Goal: Task Accomplishment & Management: Use online tool/utility

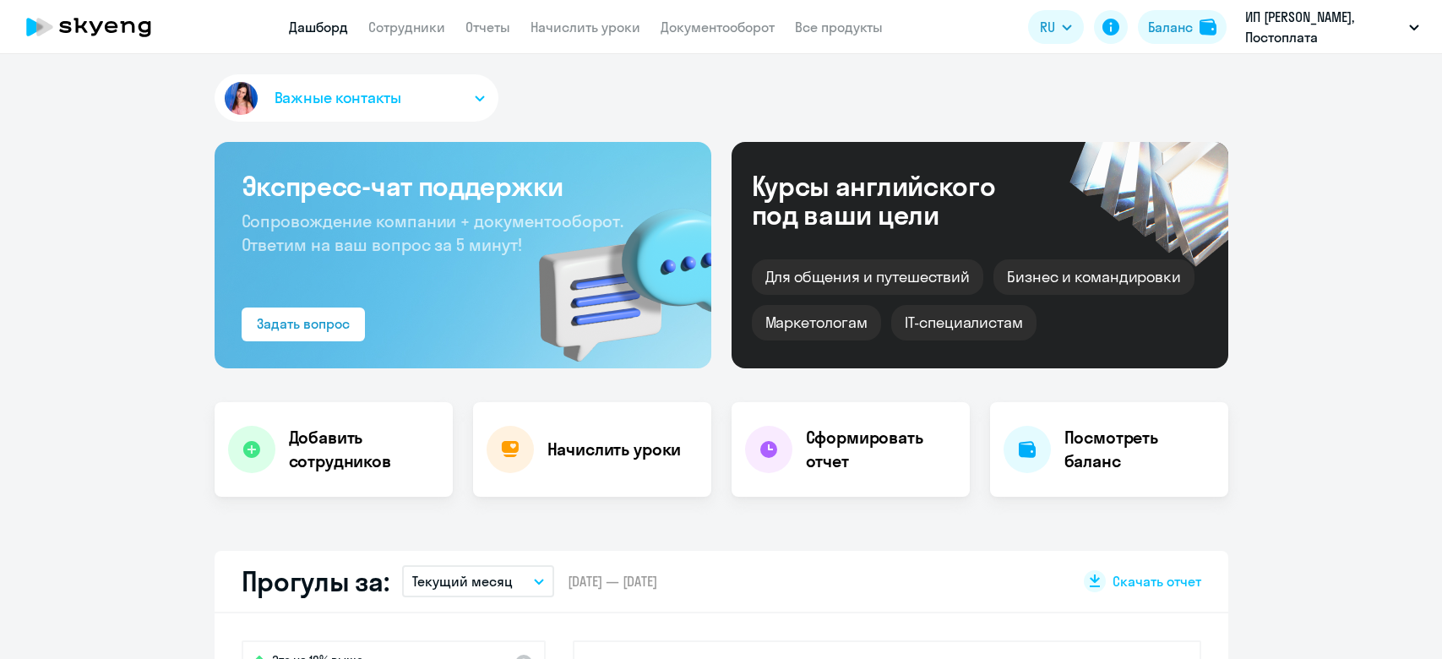
select select "30"
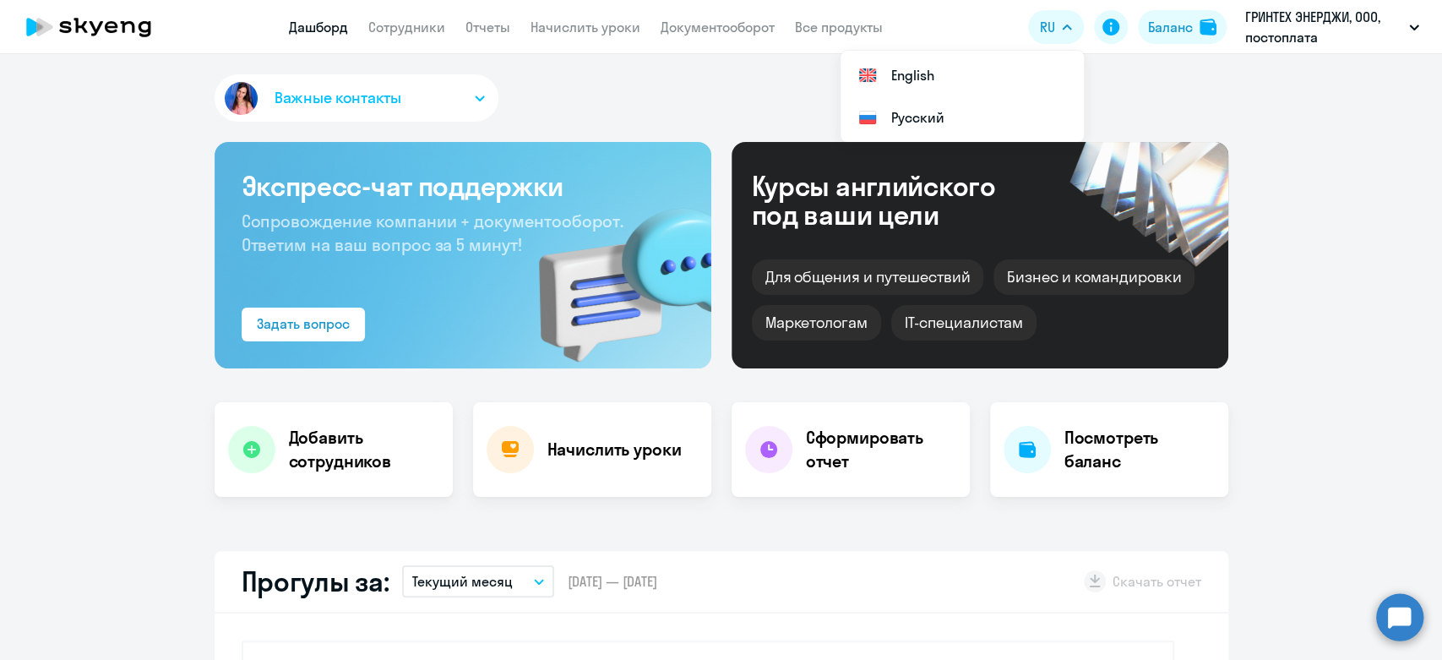
select select "30"
click at [707, 30] on link "Документооборот" at bounding box center [718, 27] width 114 height 17
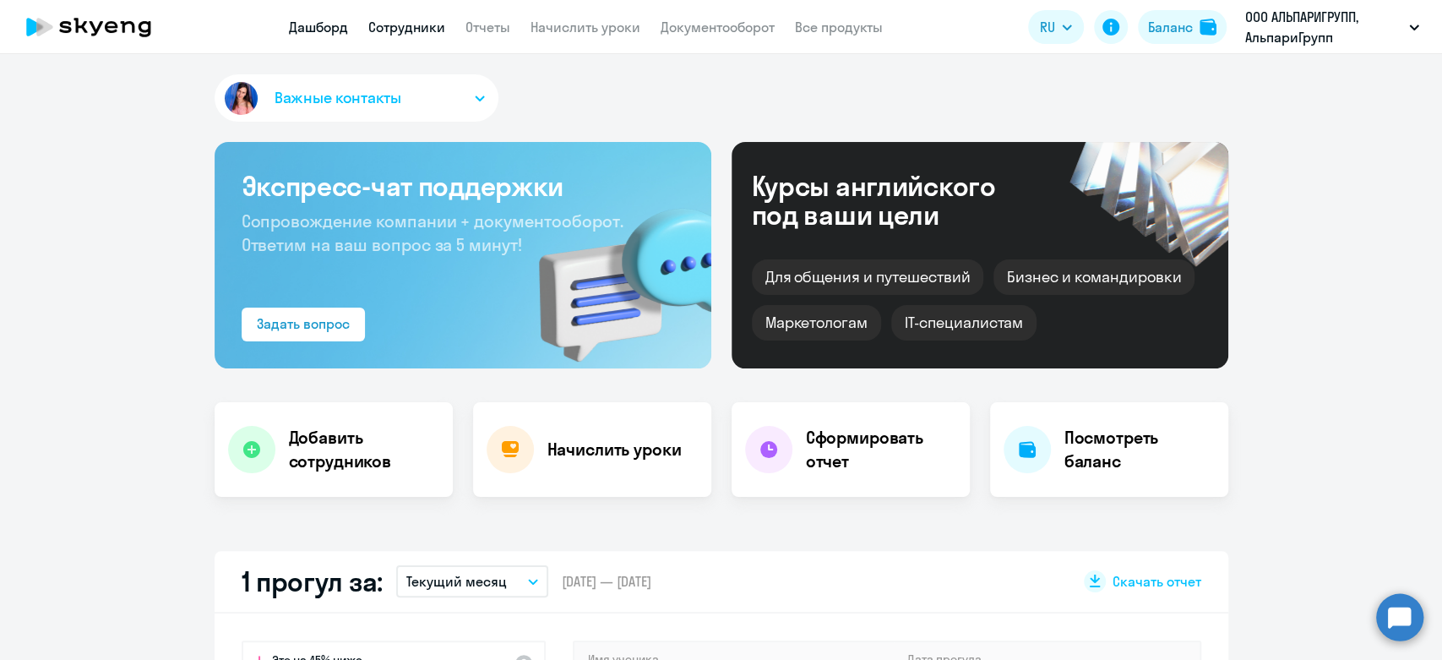
click at [416, 32] on link "Сотрудники" at bounding box center [406, 27] width 77 height 17
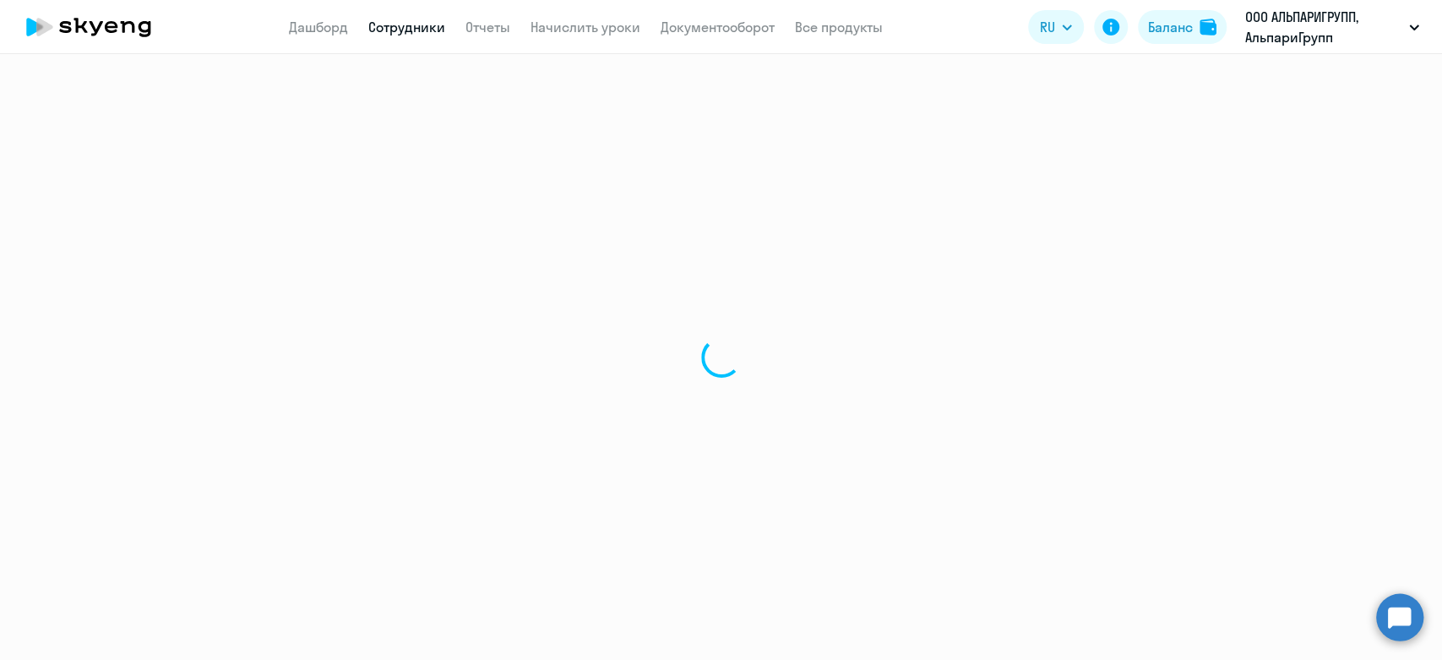
select select "30"
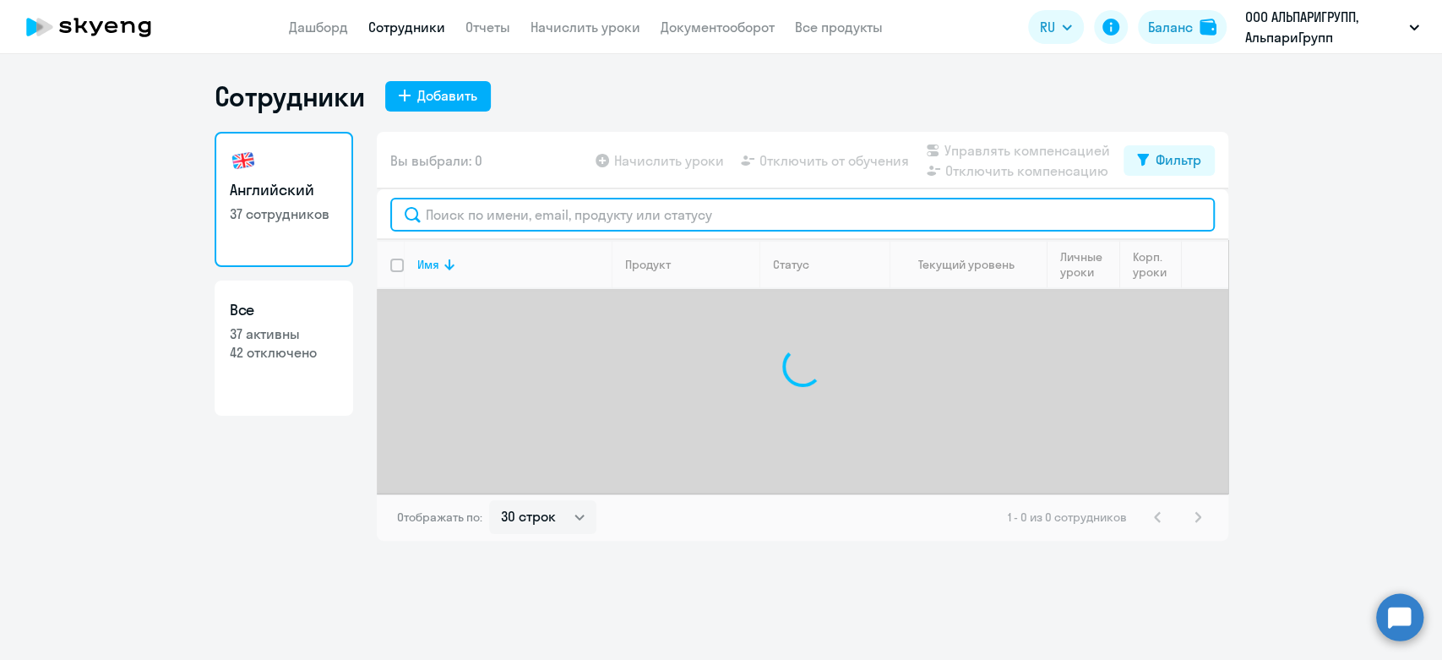
click at [561, 223] on input "text" at bounding box center [802, 215] width 825 height 34
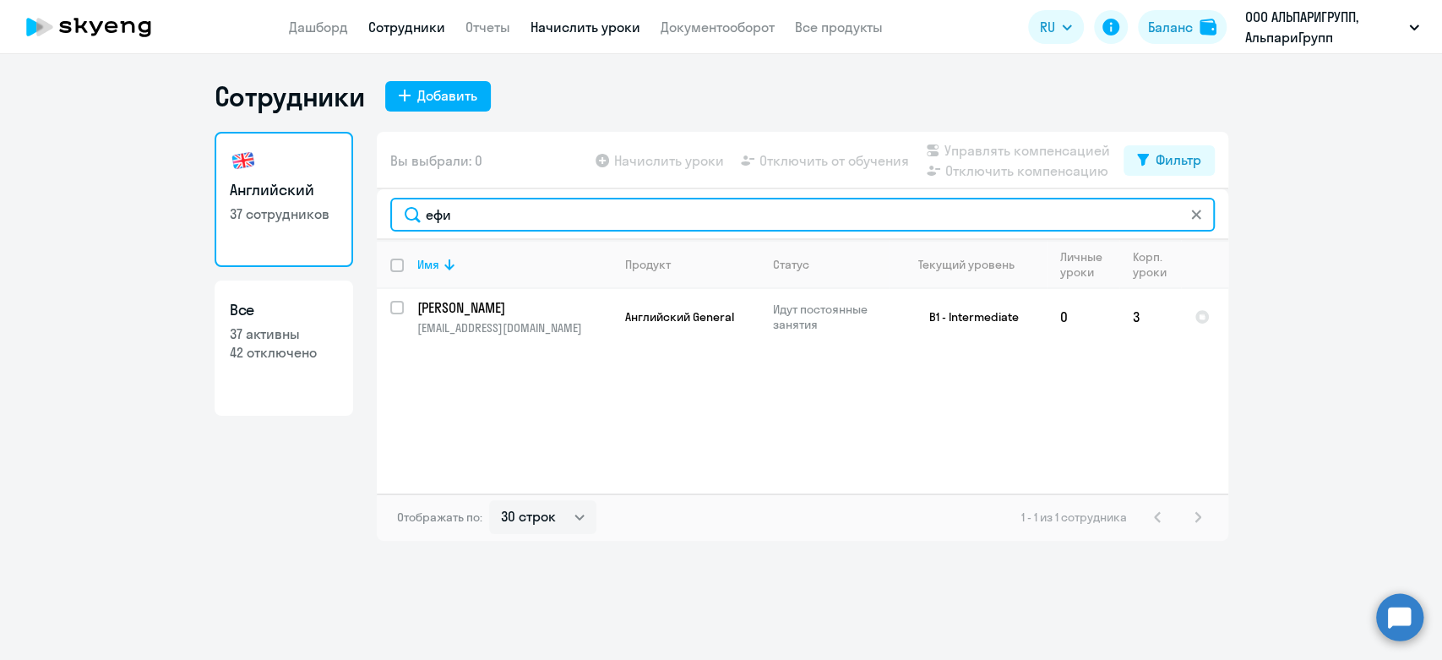
type input "ефи"
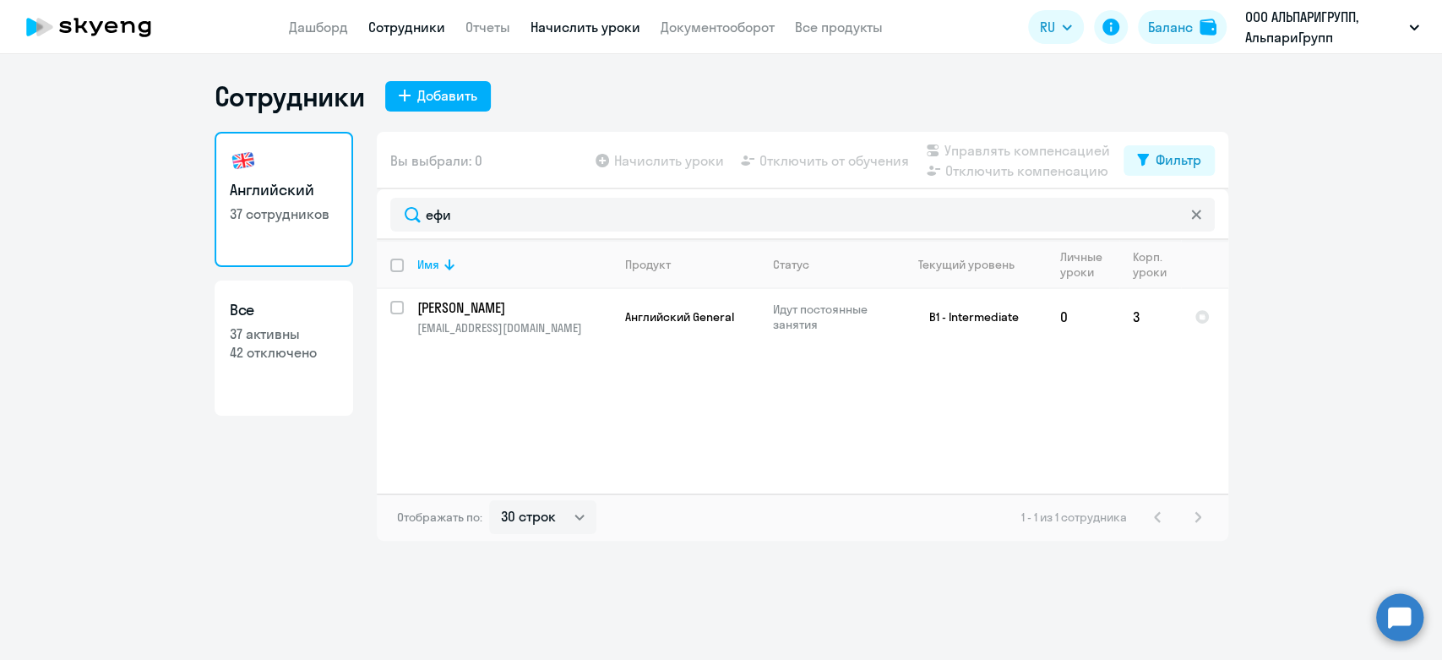
click at [568, 29] on link "Начислить уроки" at bounding box center [586, 27] width 110 height 17
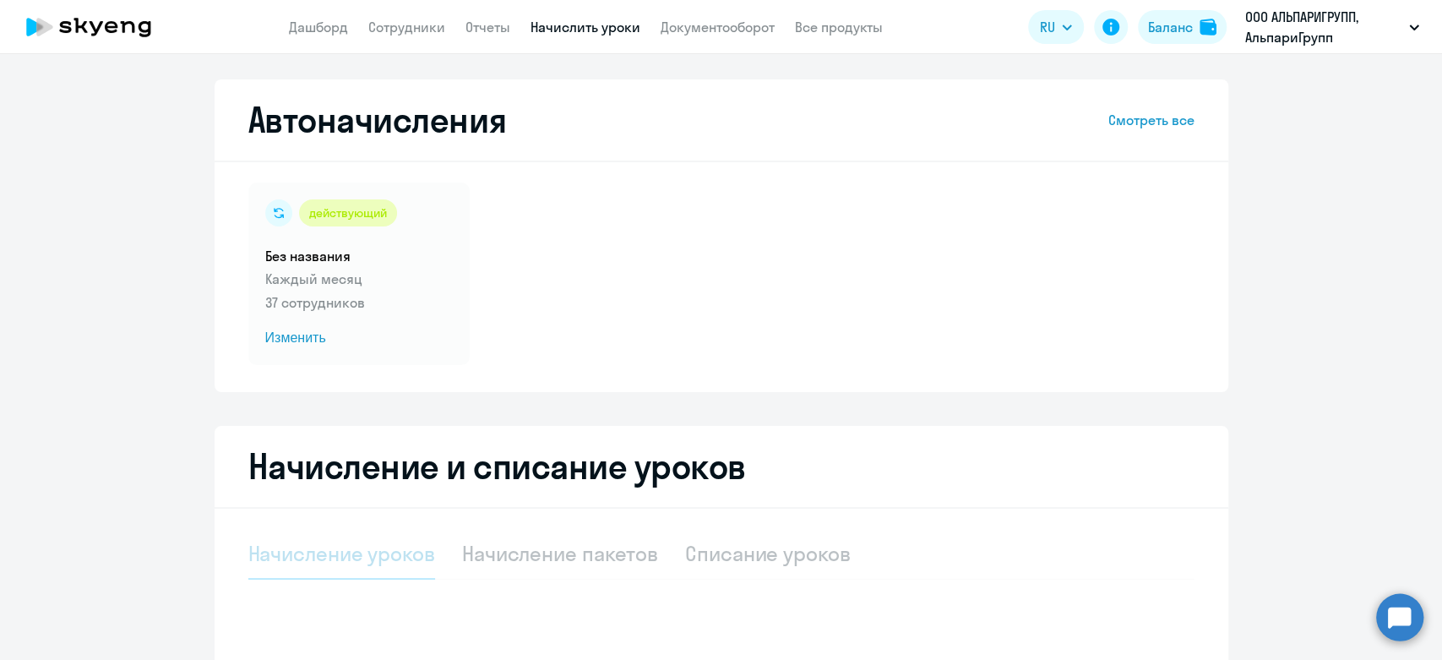
select select "10"
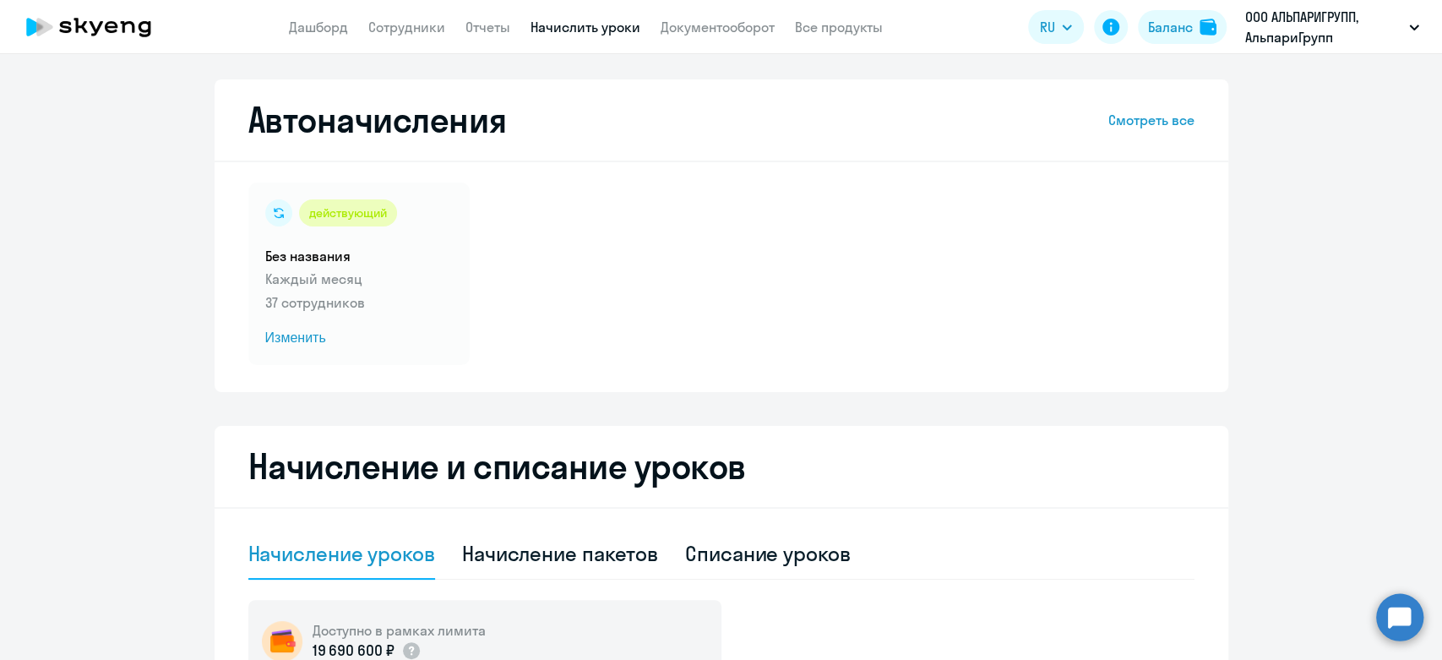
click at [795, 557] on div "Списание уроков" at bounding box center [768, 553] width 166 height 27
select select "10"
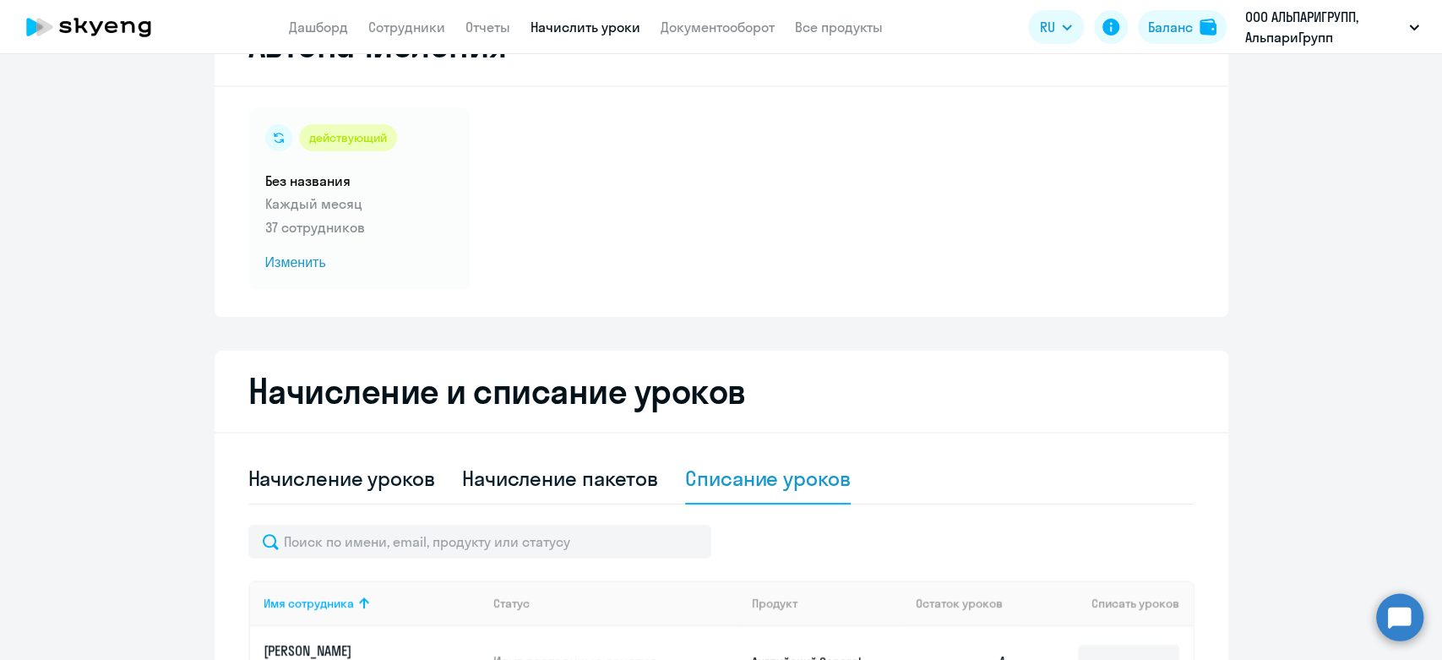
scroll to position [188, 0]
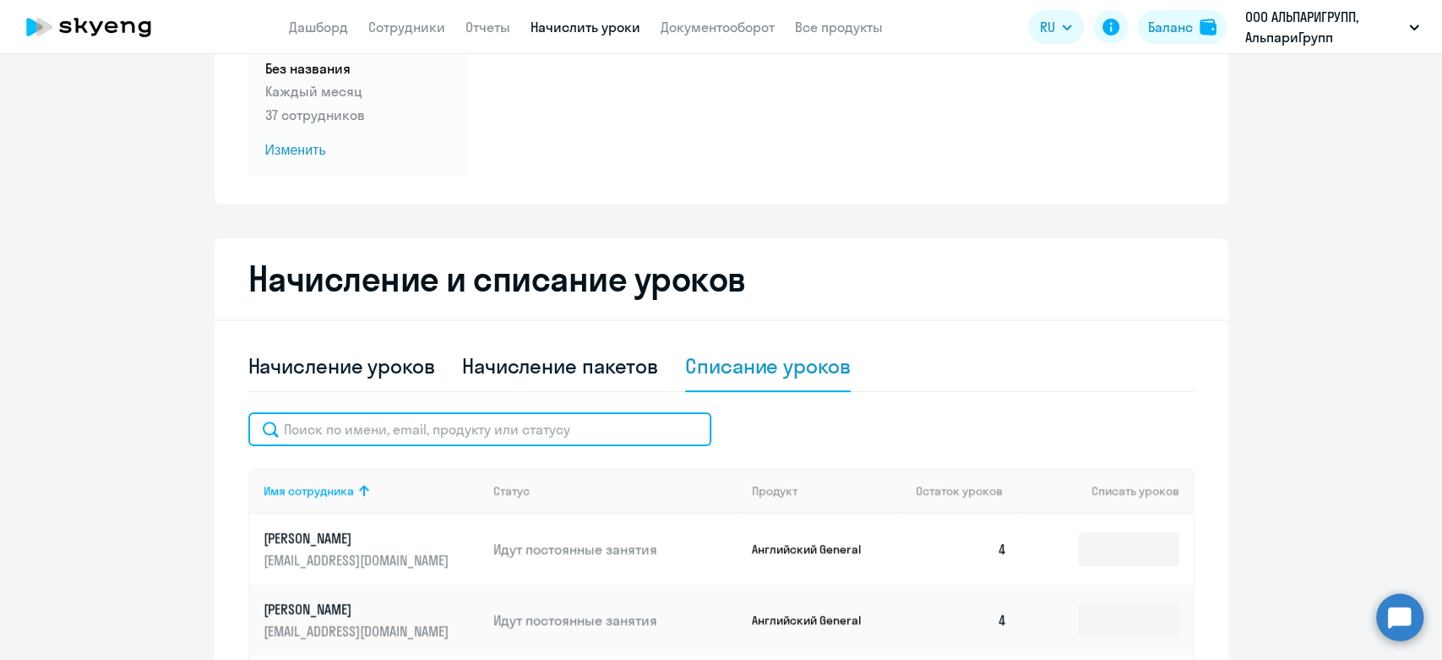
click at [571, 430] on input "text" at bounding box center [479, 429] width 463 height 34
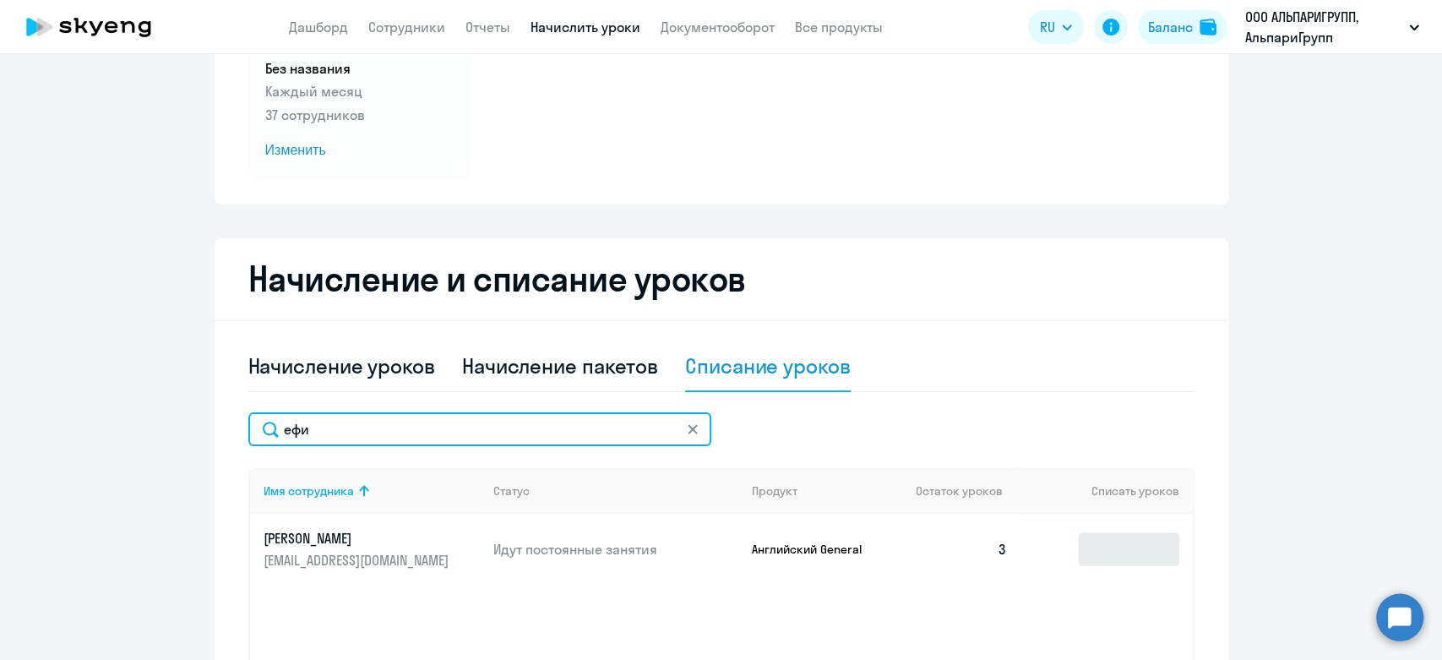
type input "ефи"
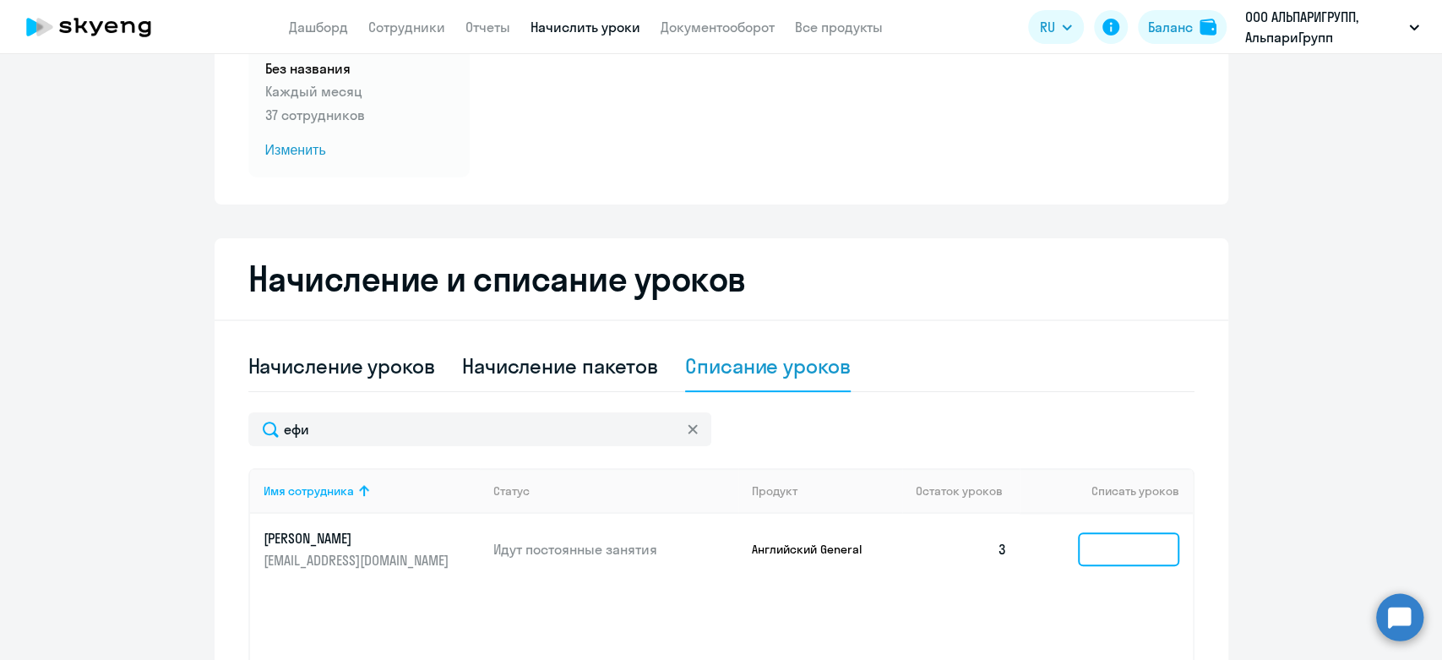
click at [1078, 539] on input at bounding box center [1128, 549] width 101 height 34
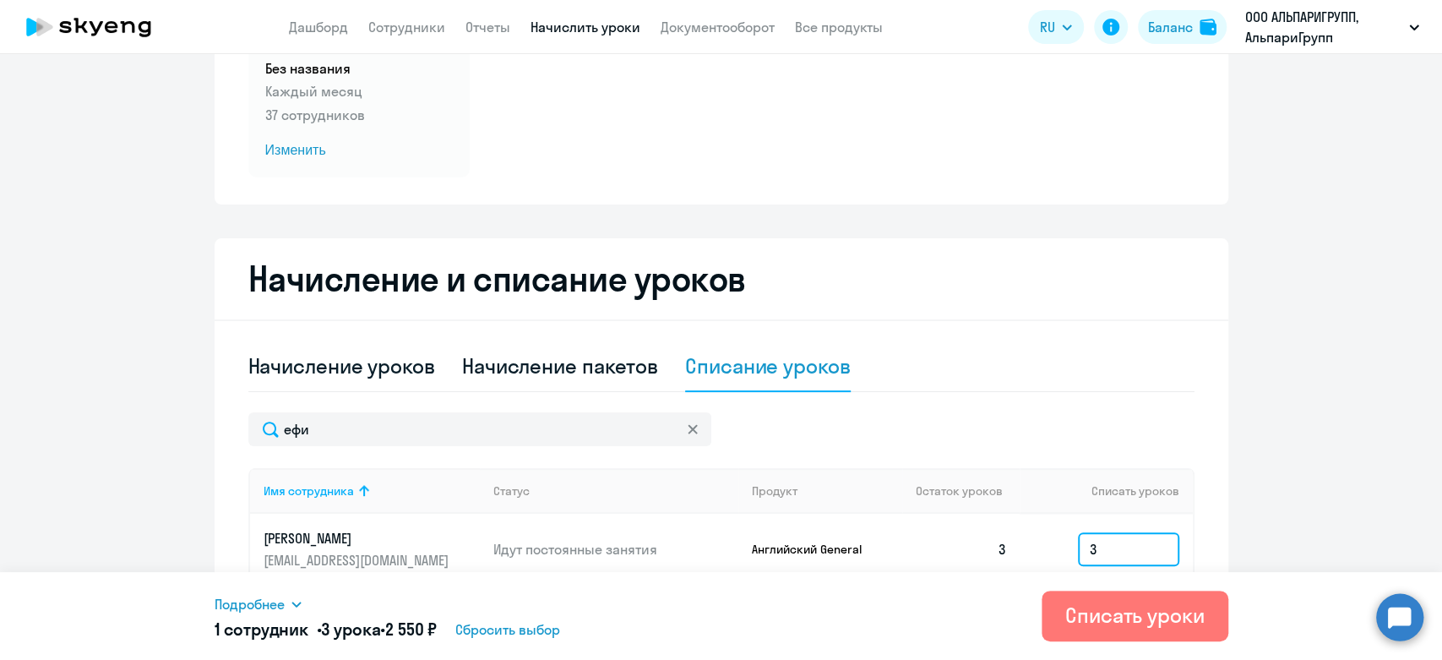
scroll to position [391, 0]
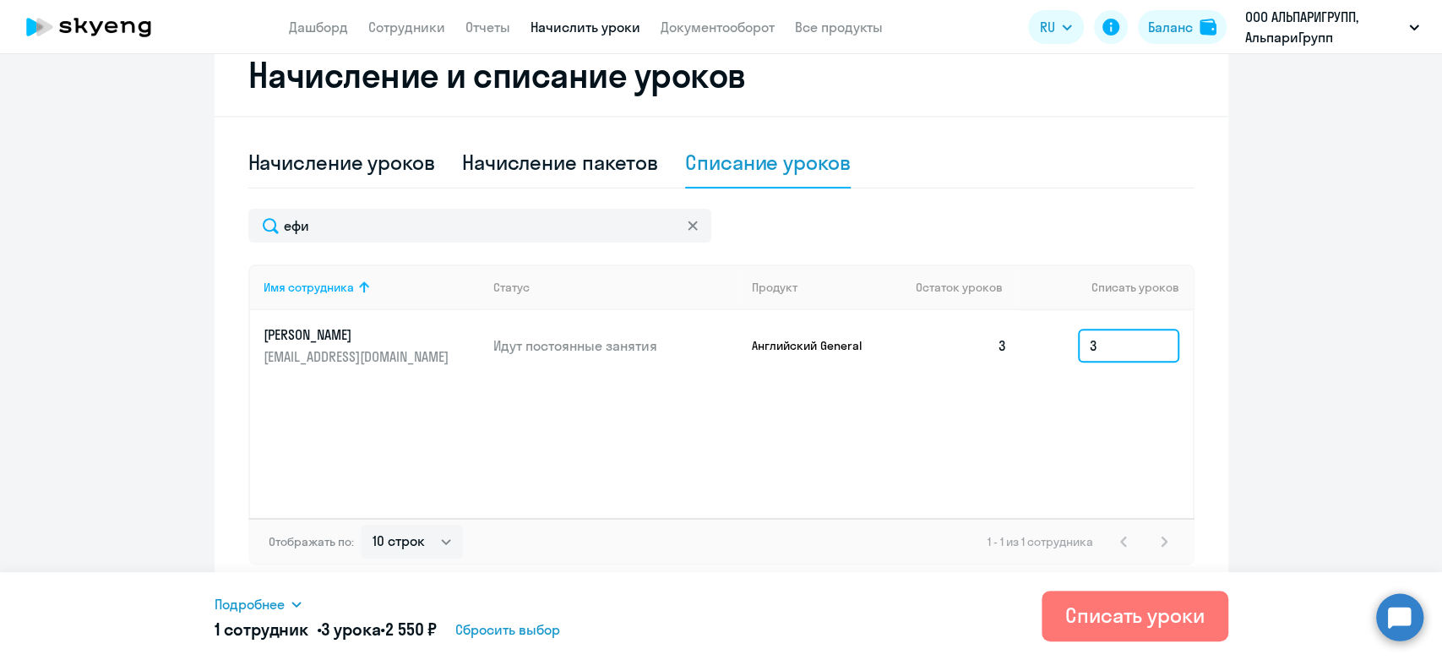
type input "3"
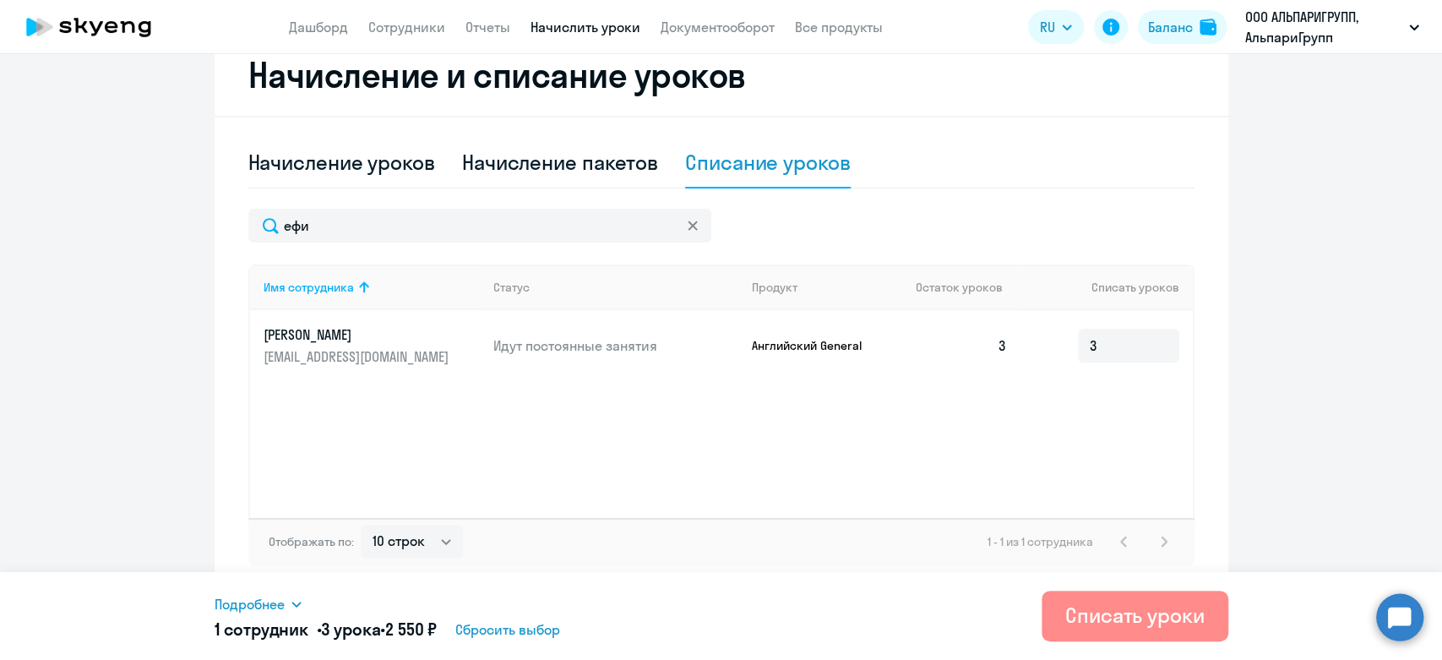
click at [1129, 618] on div "Списать уроки" at bounding box center [1134, 615] width 139 height 27
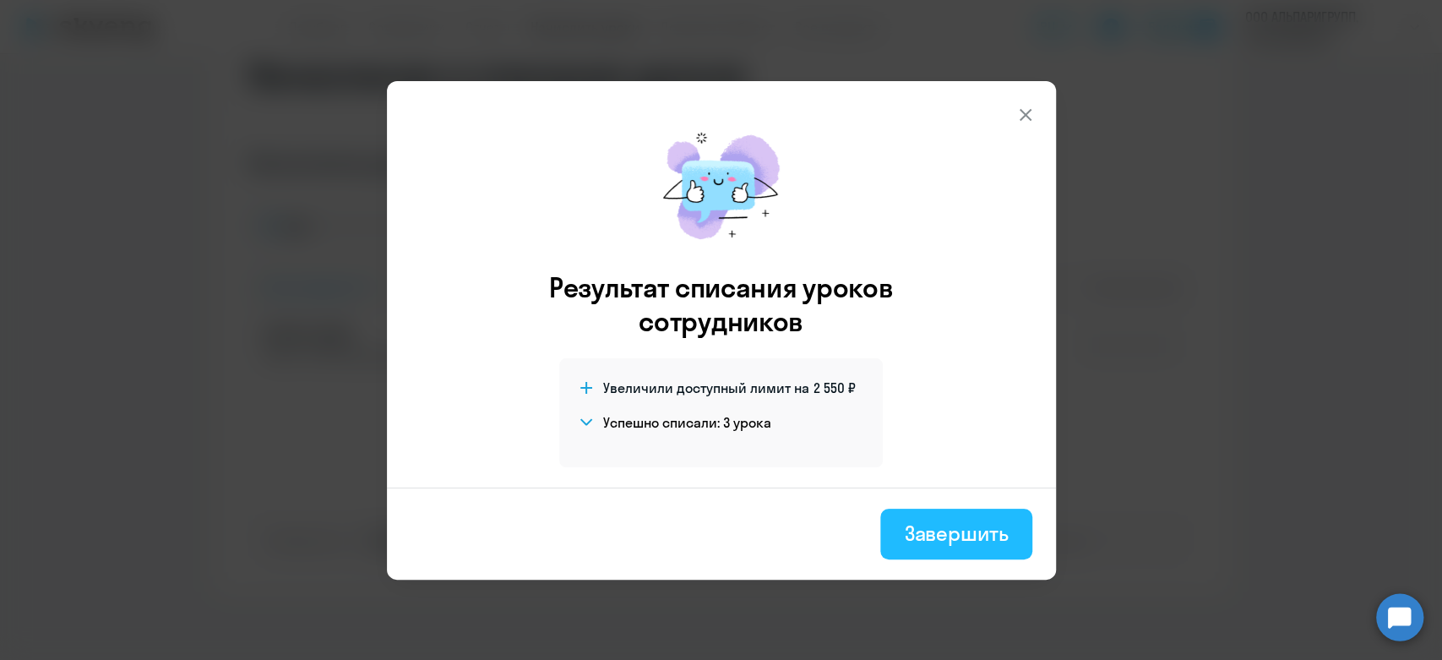
click at [969, 537] on div "Завершить" at bounding box center [956, 533] width 104 height 27
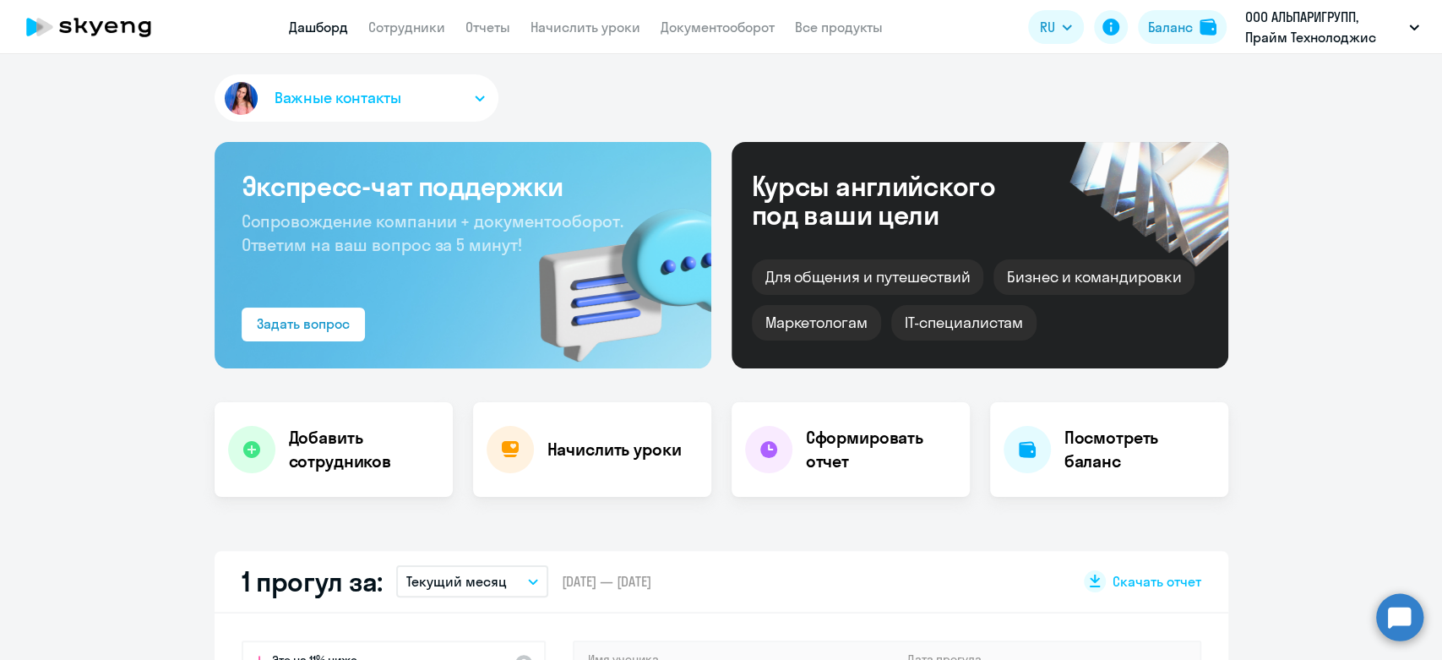
click at [550, 37] on app-header "Дашборд Сотрудники Отчеты Начислить уроки Документооборот Все продукты Дашборд …" at bounding box center [721, 27] width 1442 height 54
click at [550, 35] on link "Начислить уроки" at bounding box center [586, 27] width 110 height 17
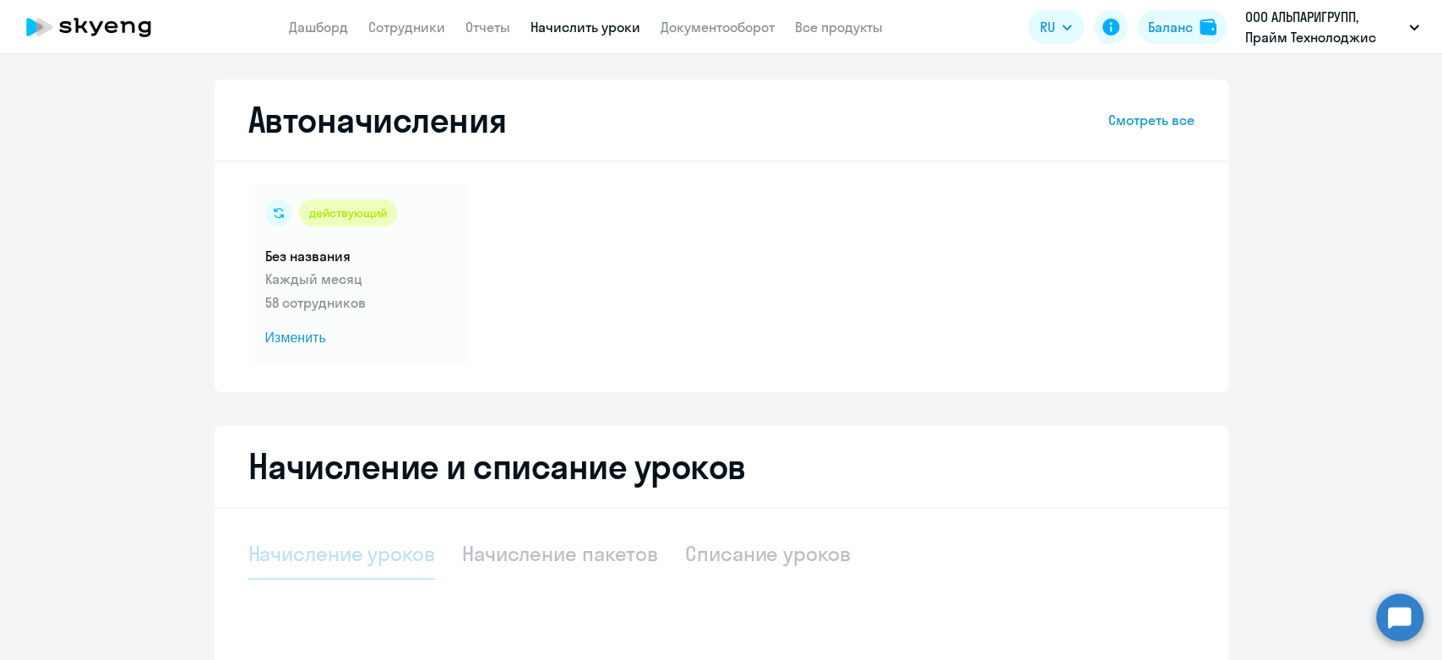
select select "10"
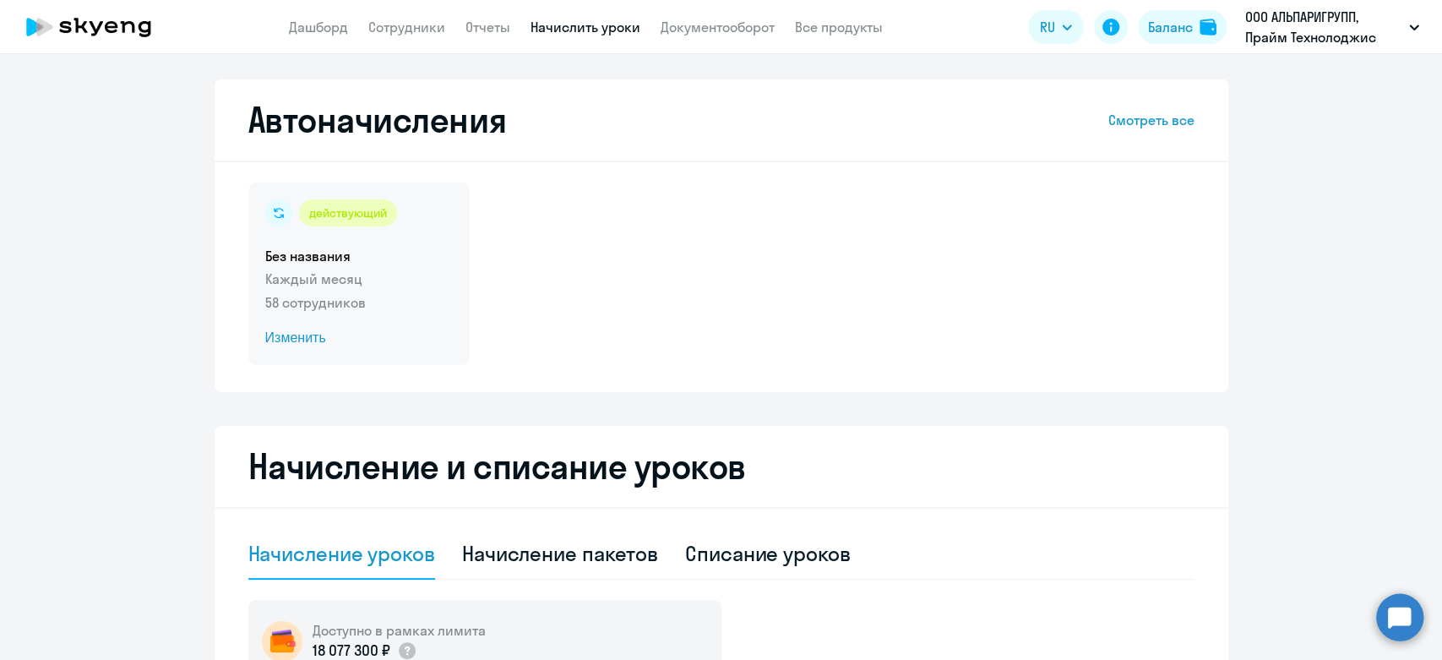
click at [401, 277] on p "Каждый месяц" at bounding box center [359, 279] width 188 height 20
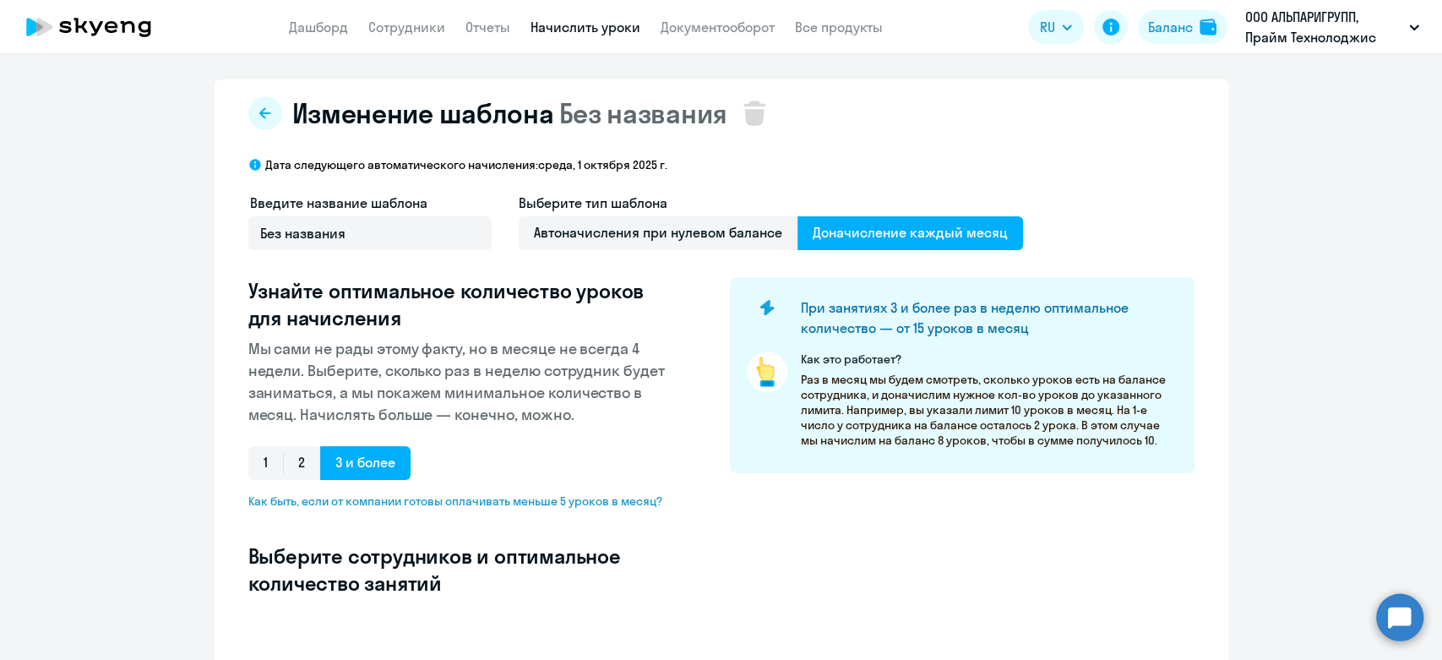
select select "10"
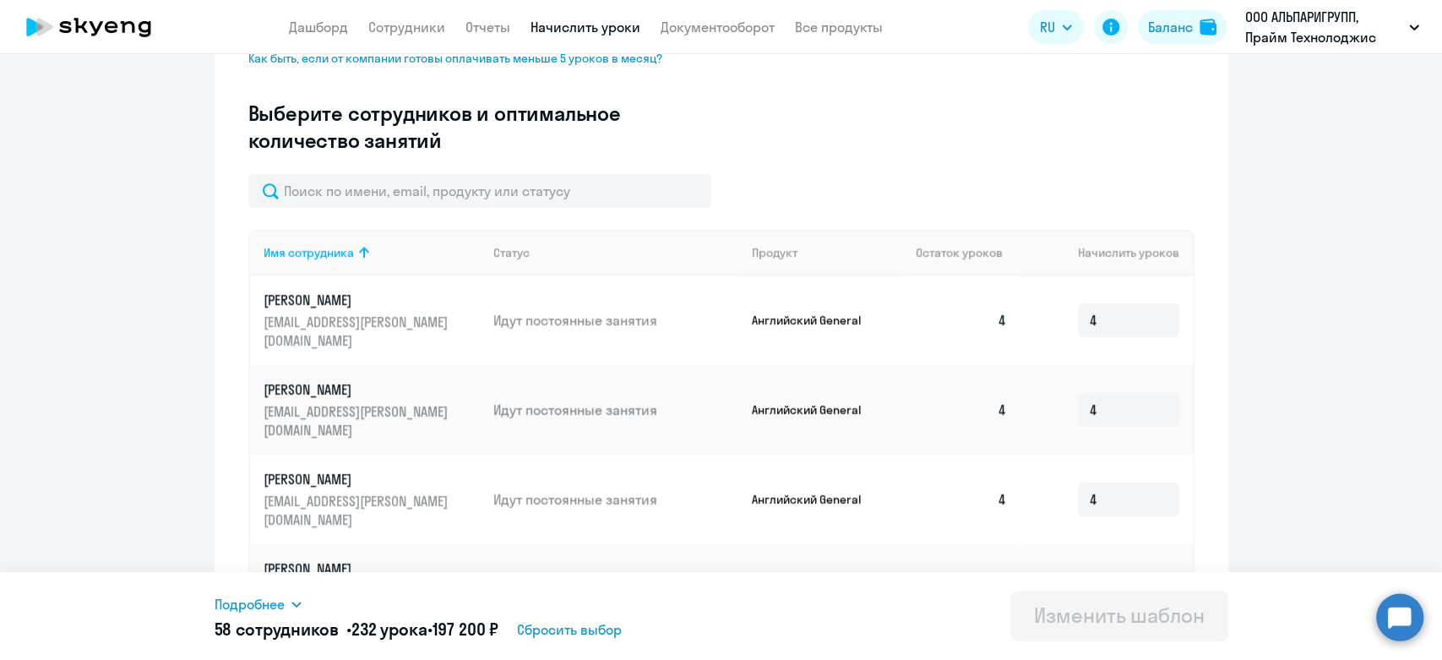
scroll to position [439, 0]
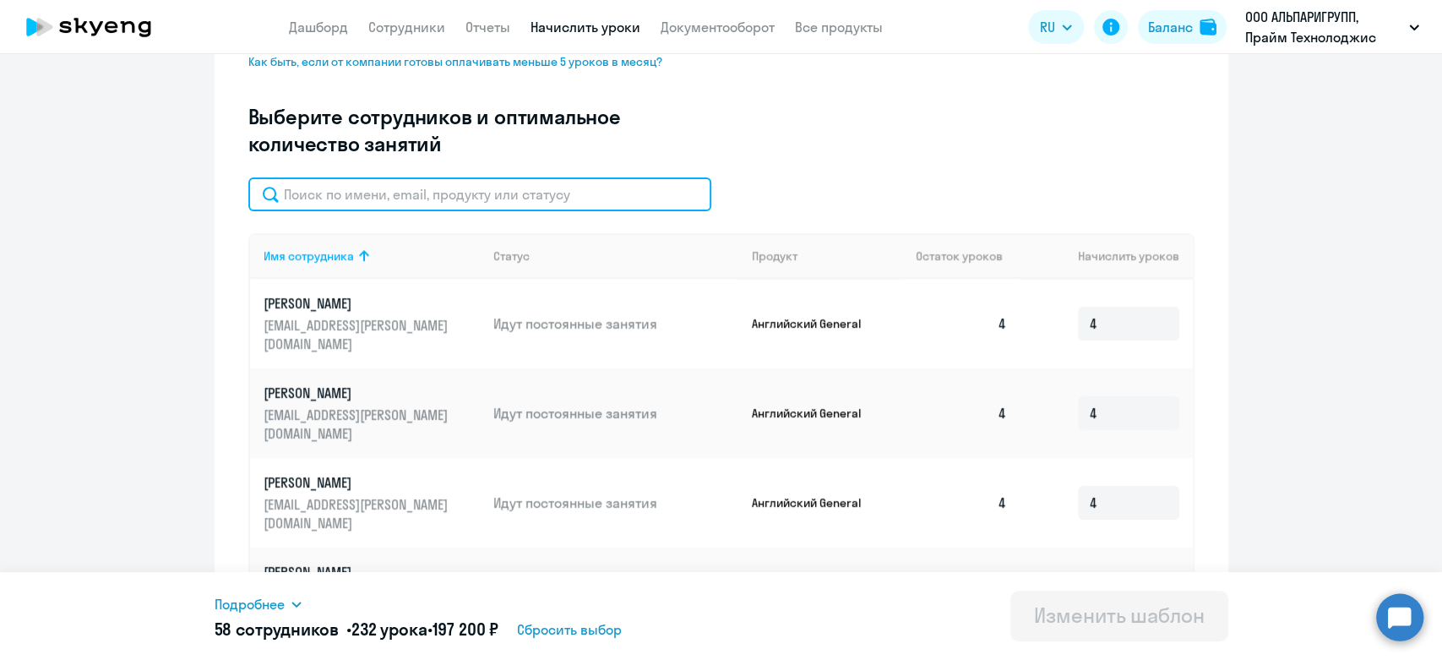
click at [346, 205] on input "text" at bounding box center [479, 194] width 463 height 34
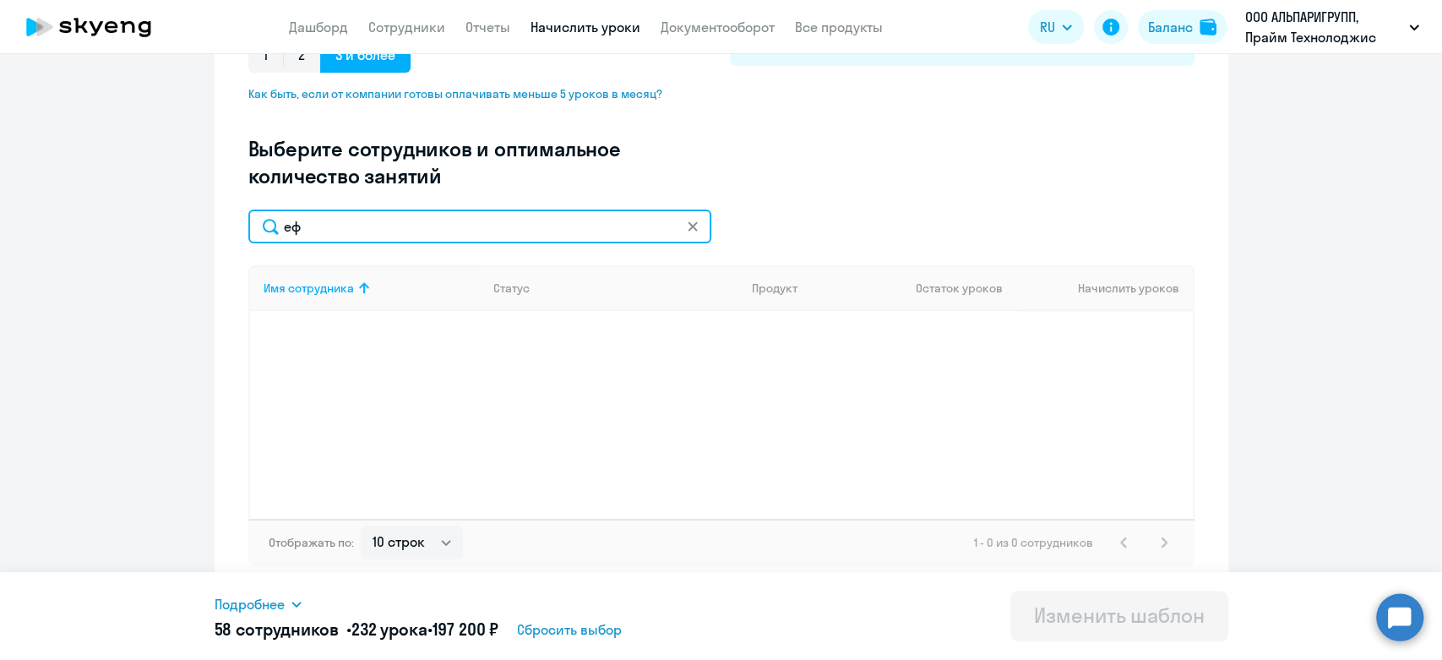
type input "е"
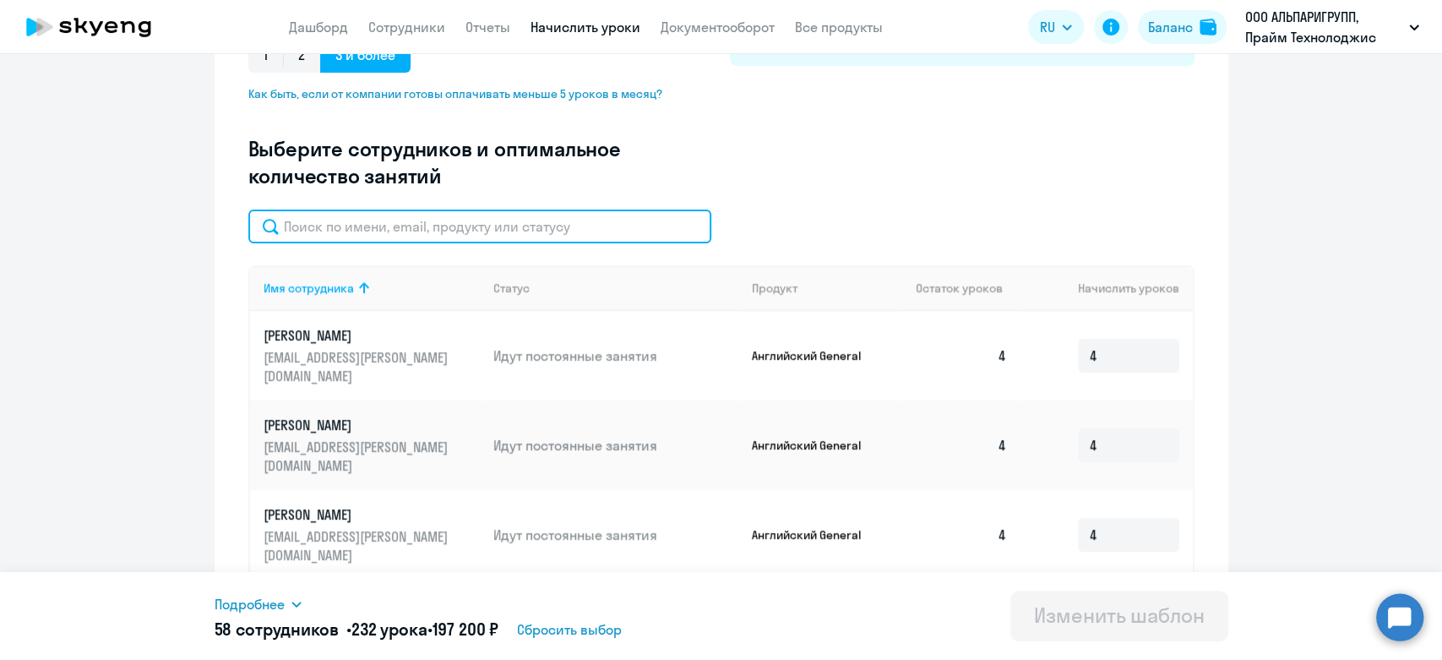
scroll to position [439, 0]
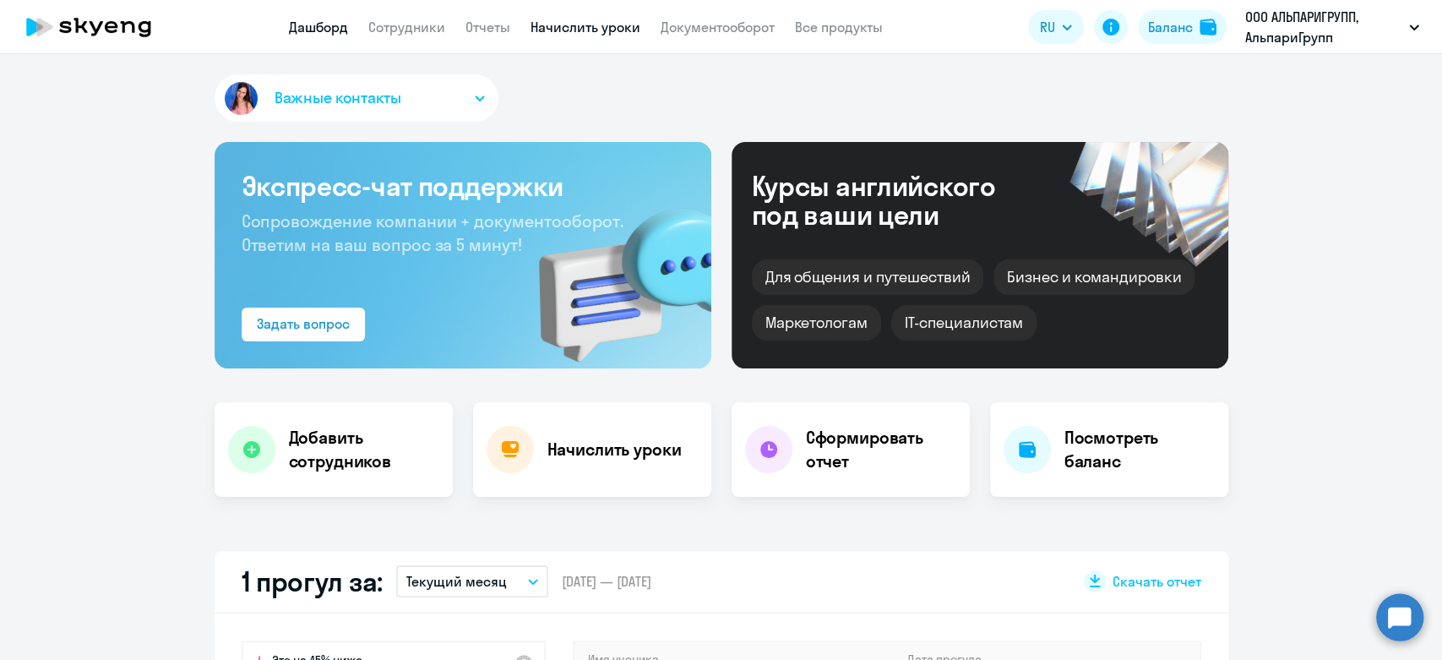
click at [542, 35] on link "Начислить уроки" at bounding box center [586, 27] width 110 height 17
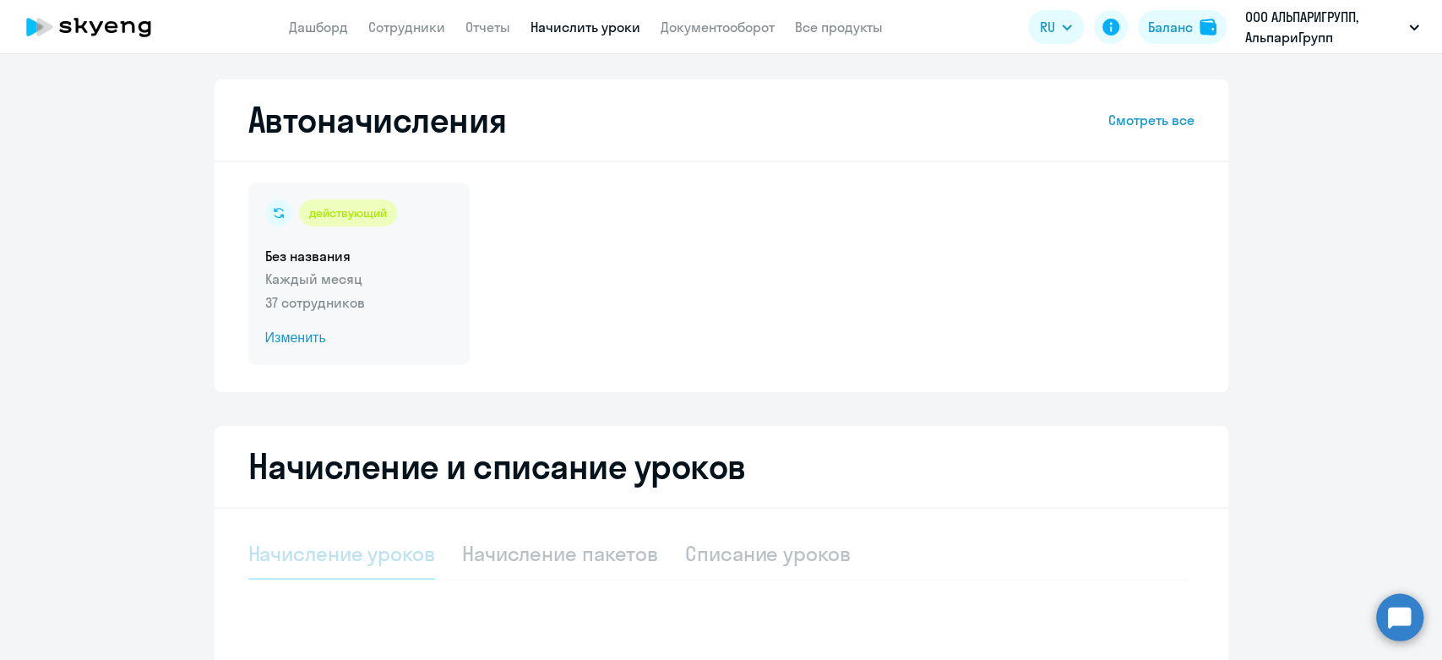
select select "10"
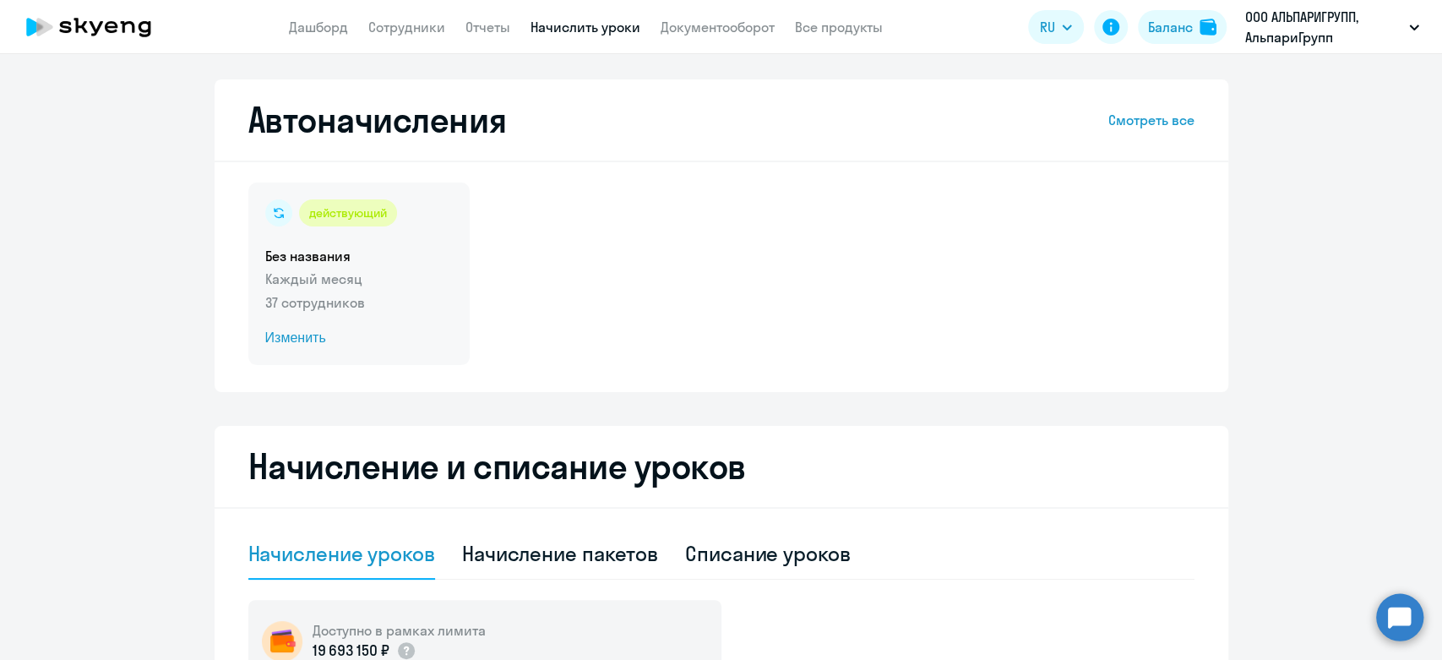
click at [437, 233] on div "действующий Без названия Каждый месяц 37 сотрудников Изменить" at bounding box center [358, 274] width 221 height 183
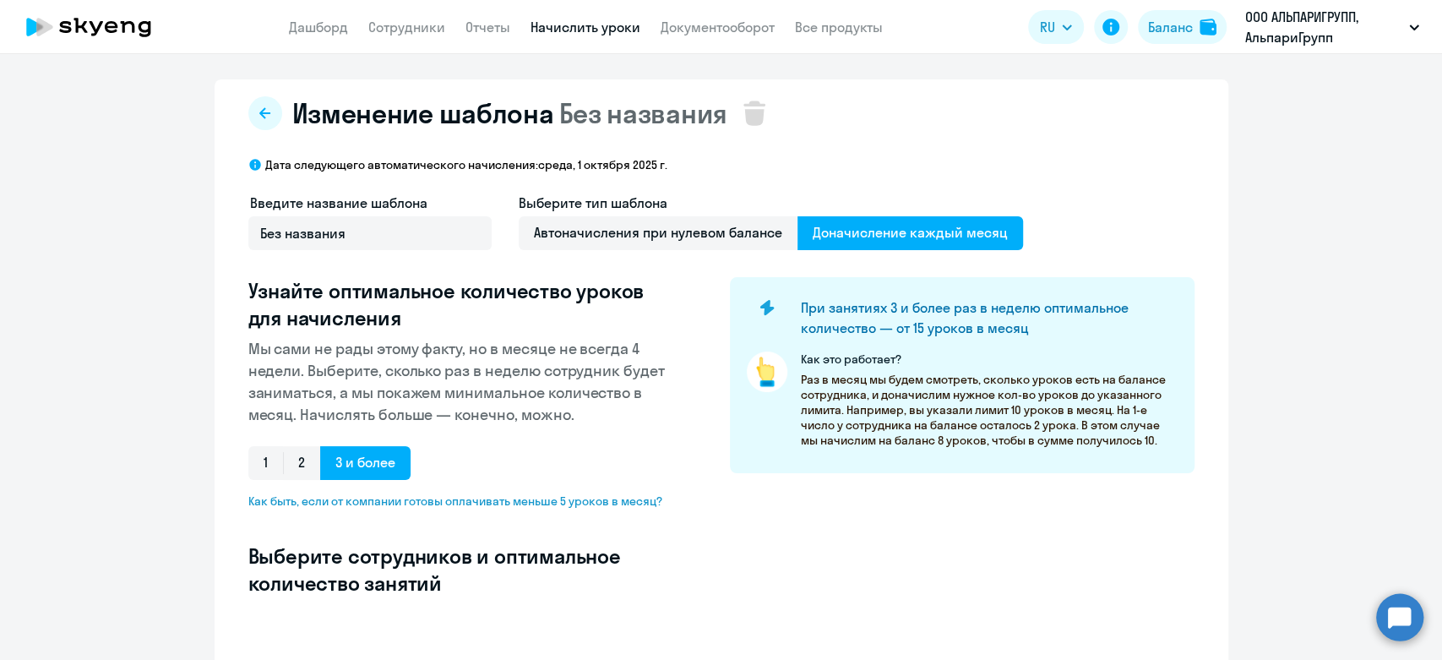
select select "10"
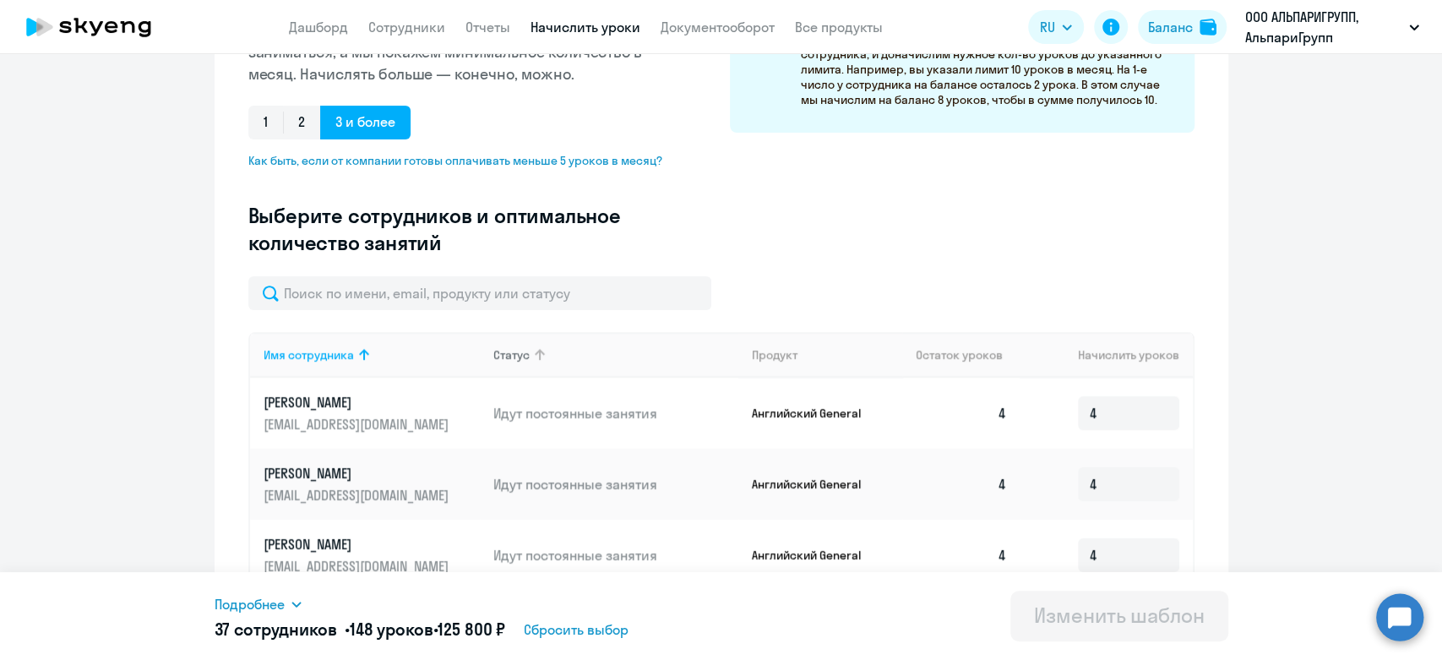
scroll to position [469, 0]
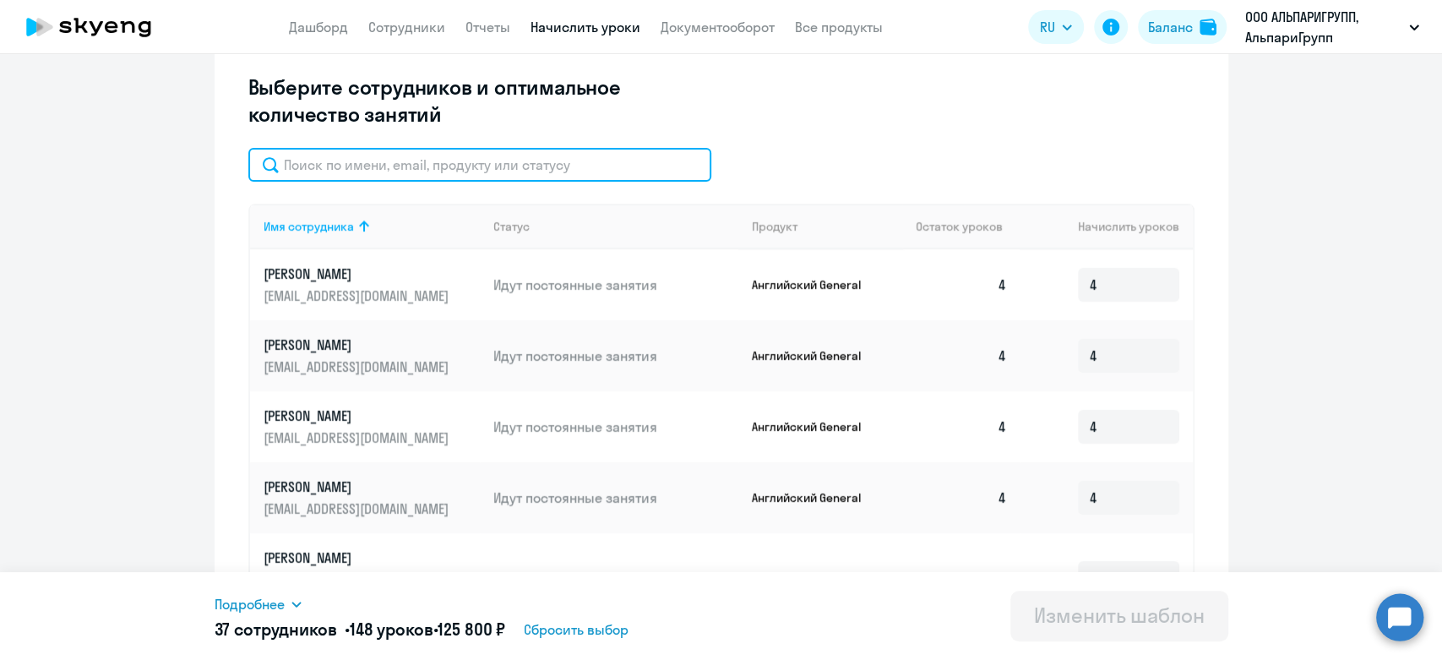
click at [428, 167] on input "text" at bounding box center [479, 165] width 463 height 34
type input "еф"
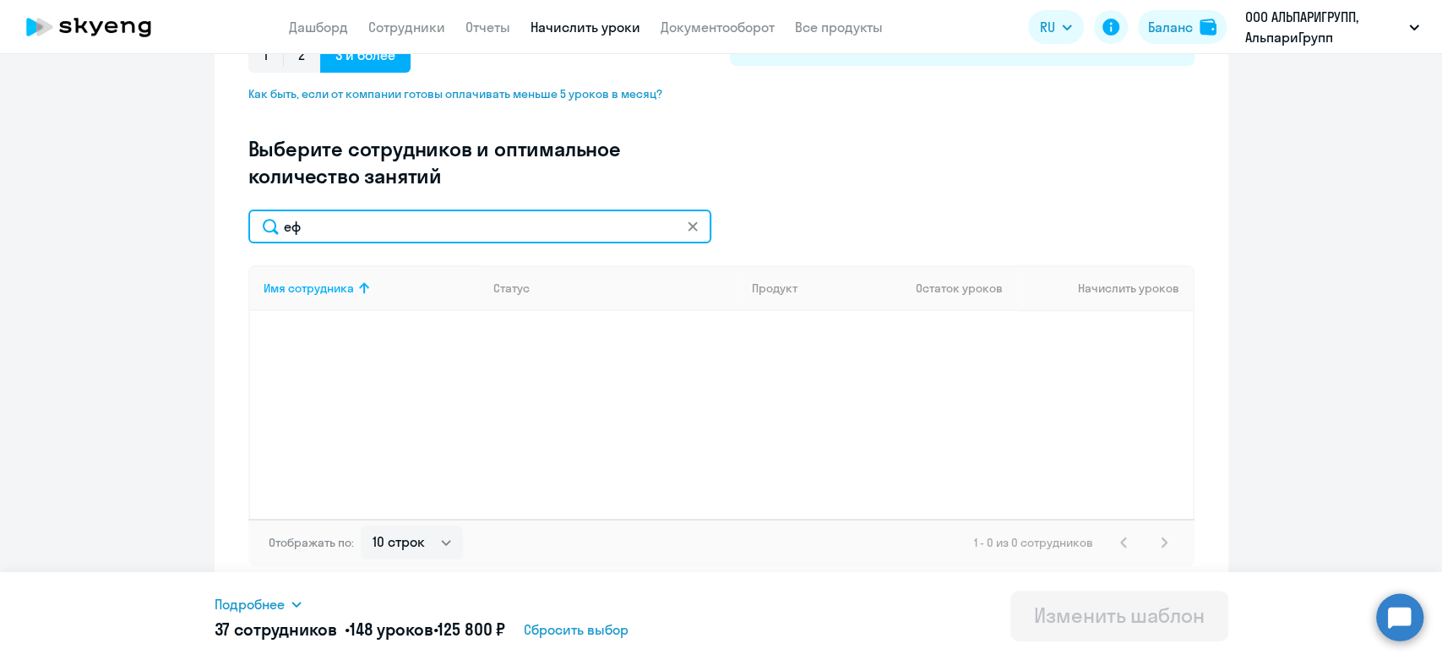
scroll to position [126, 0]
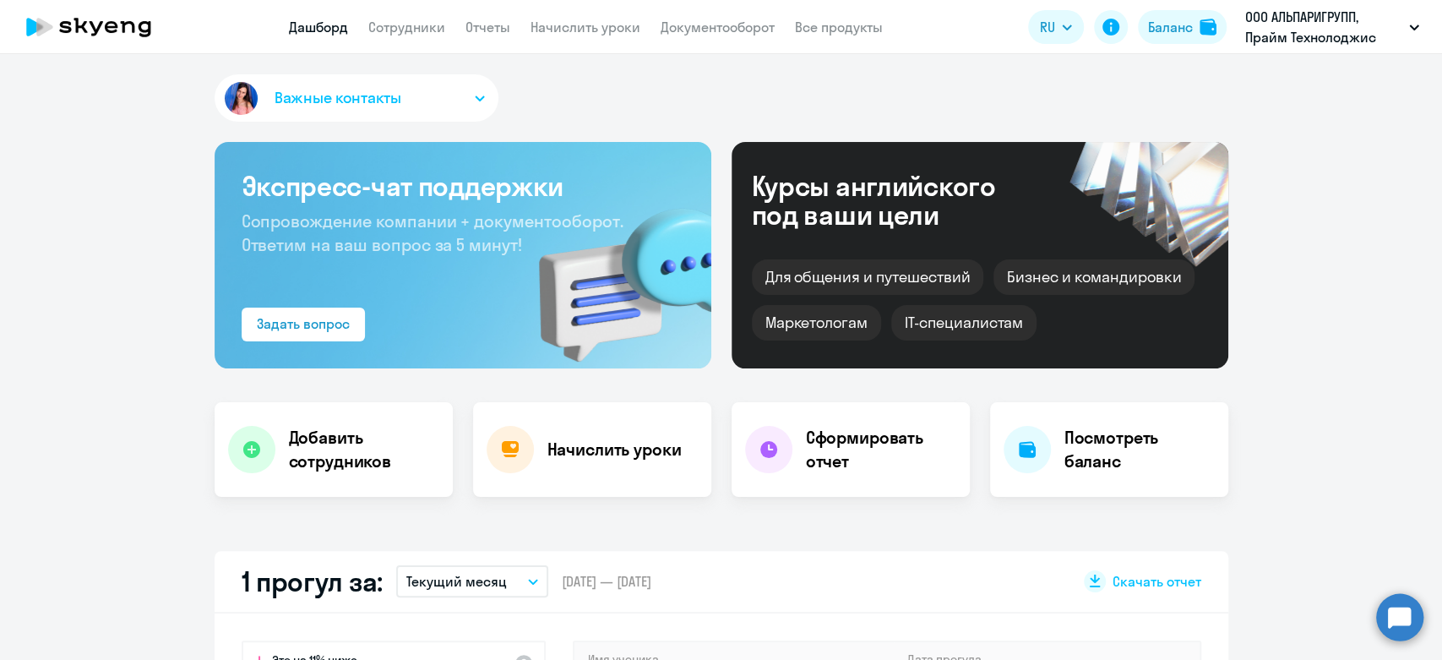
click at [568, 14] on app-header "Дашборд Сотрудники Отчеты Начислить уроки Документооборот Все продукты Дашборд …" at bounding box center [721, 27] width 1442 height 54
click at [542, 53] on app-header "Дашборд Сотрудники Отчеты Начислить уроки Документооборот Все продукты Дашборд …" at bounding box center [721, 27] width 1442 height 54
click at [542, 34] on link "Начислить уроки" at bounding box center [586, 27] width 110 height 17
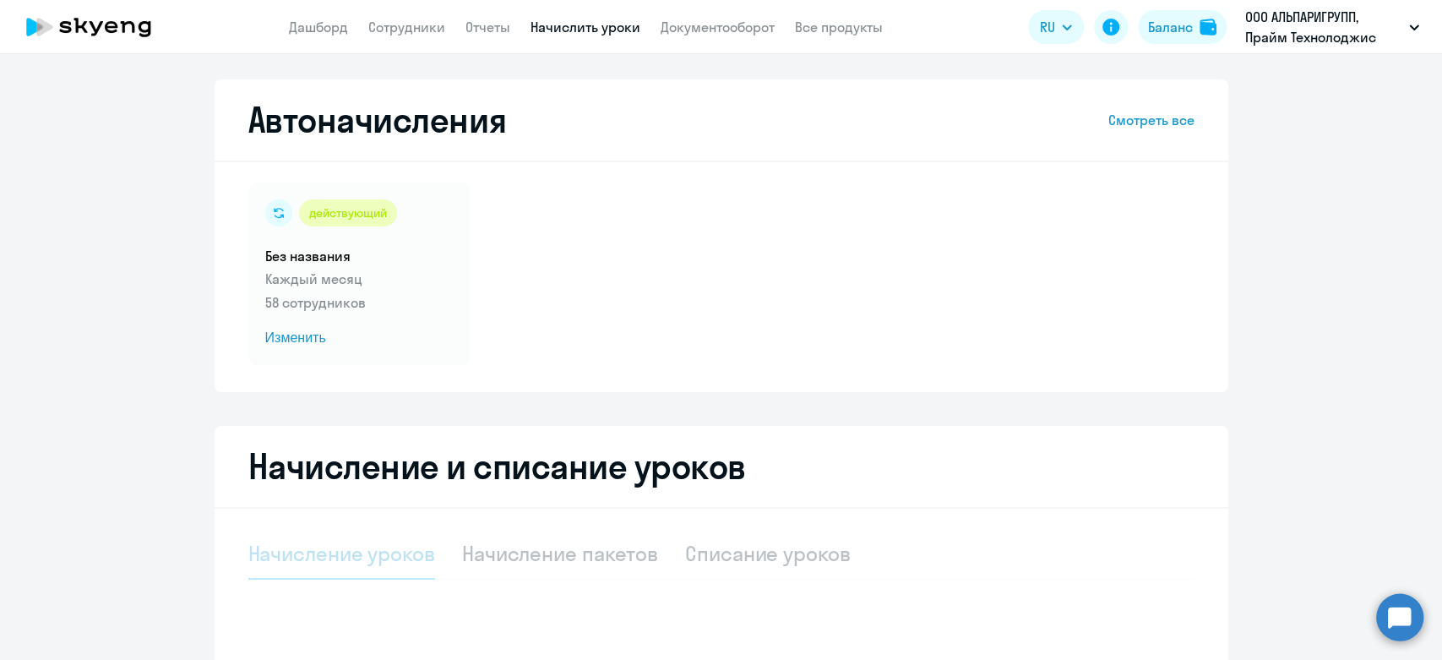
select select "10"
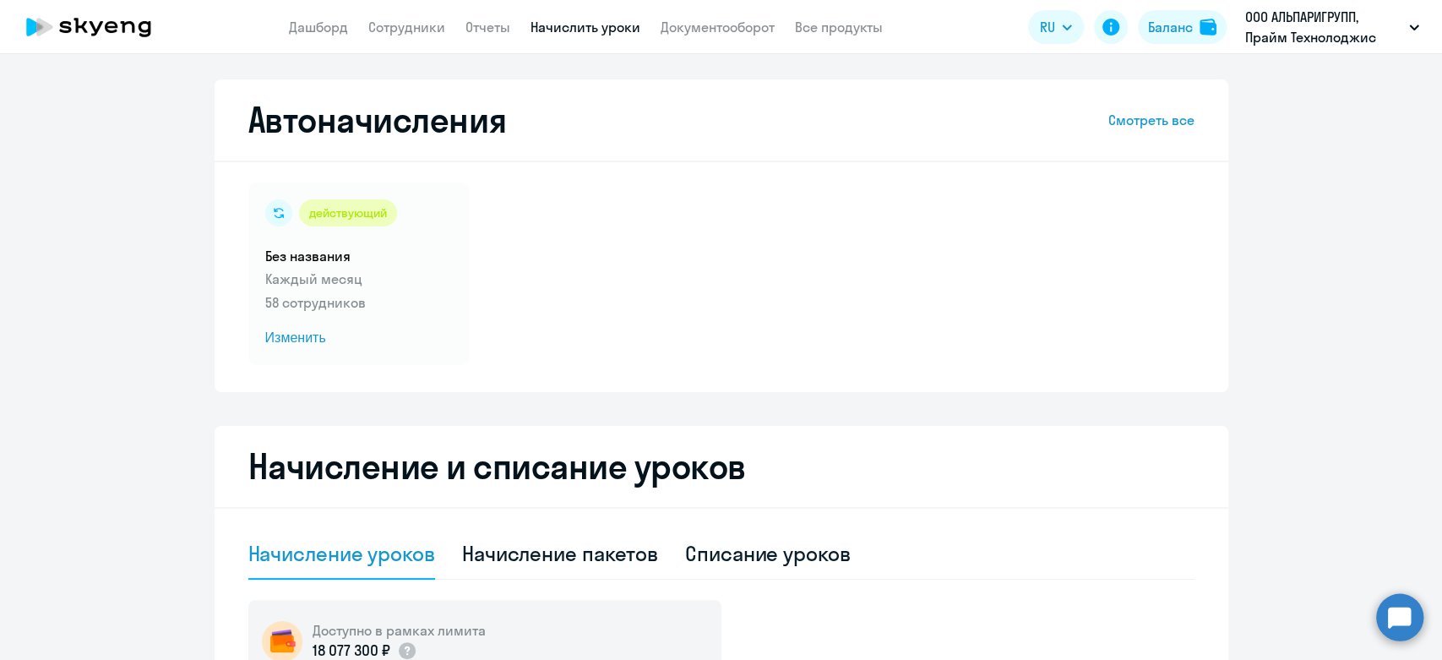
scroll to position [281, 0]
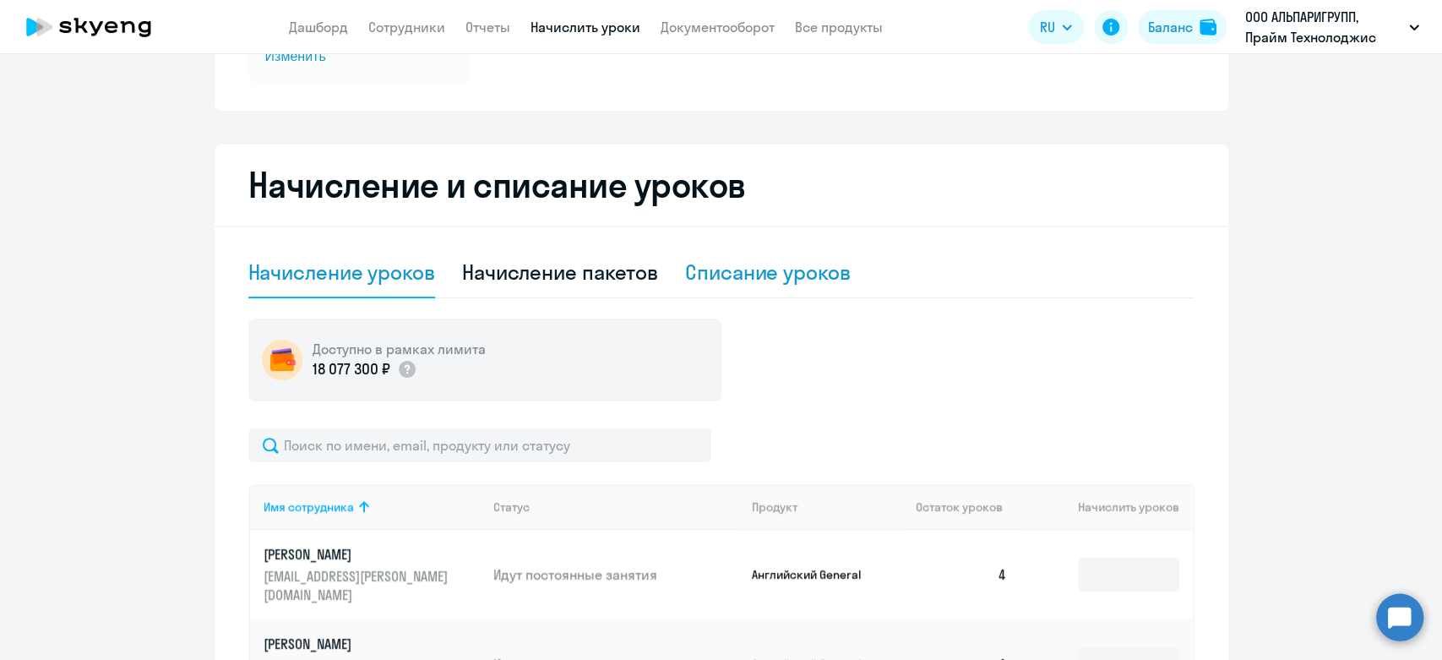
click at [741, 283] on div "Списание уроков" at bounding box center [768, 272] width 166 height 27
select select "10"
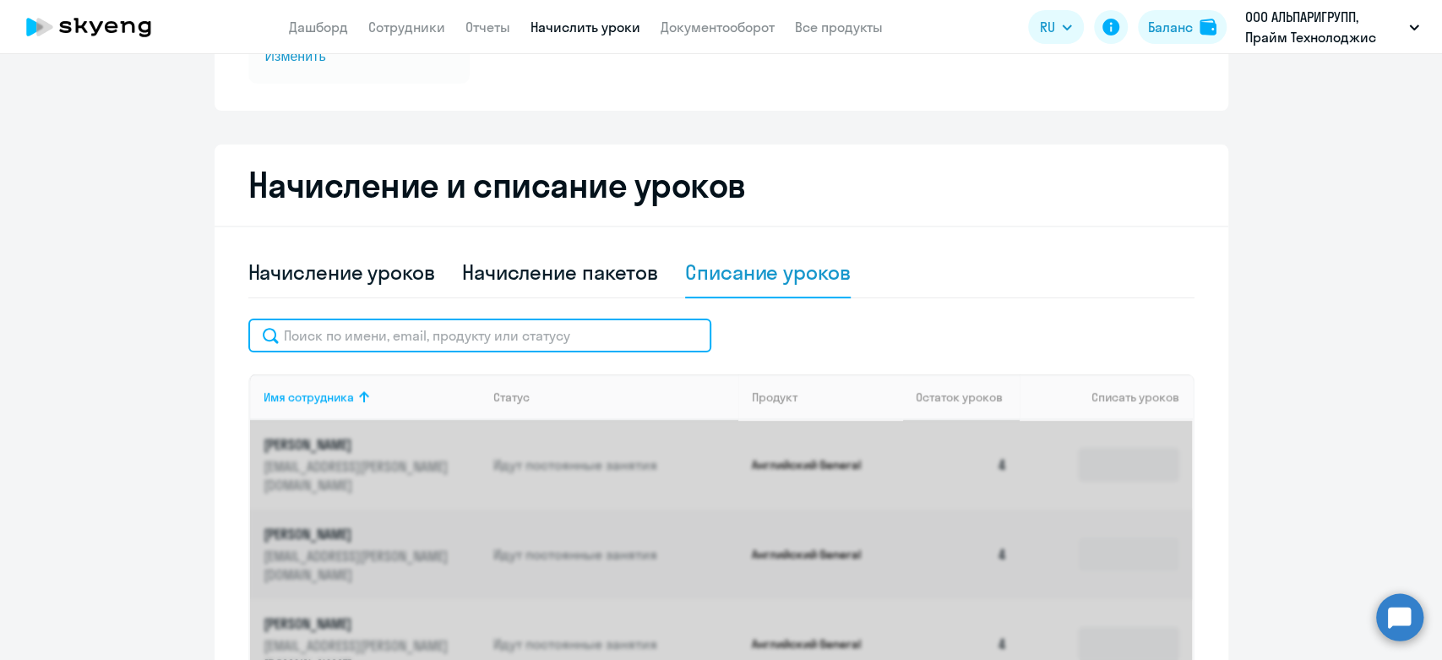
click at [401, 330] on input "text" at bounding box center [479, 336] width 463 height 34
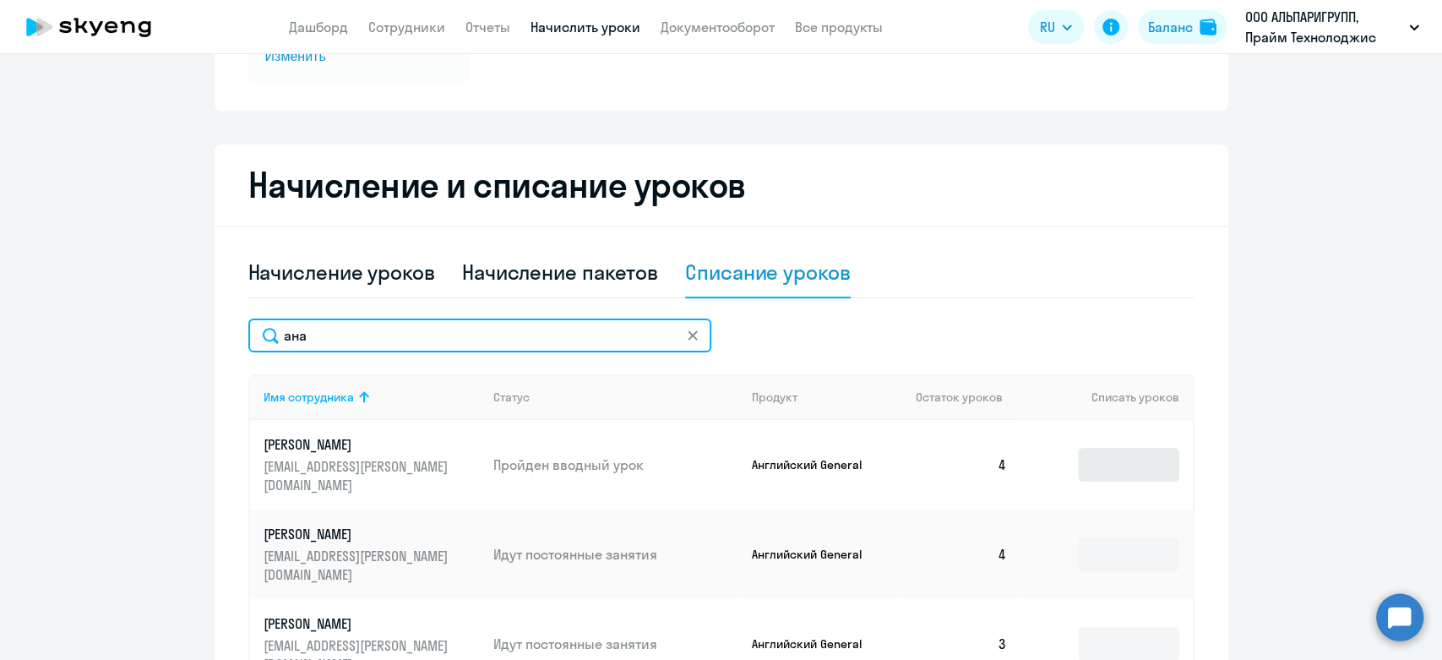
type input "ана"
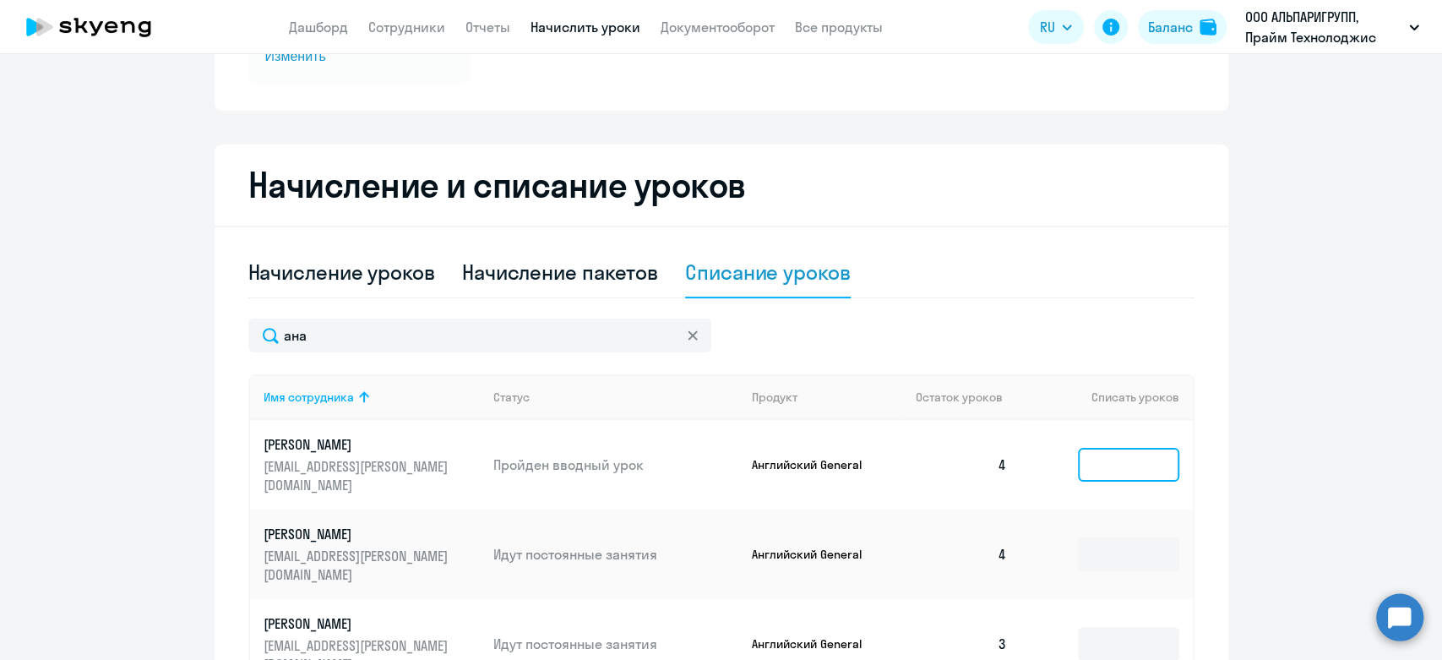
click at [1137, 448] on input at bounding box center [1128, 465] width 101 height 34
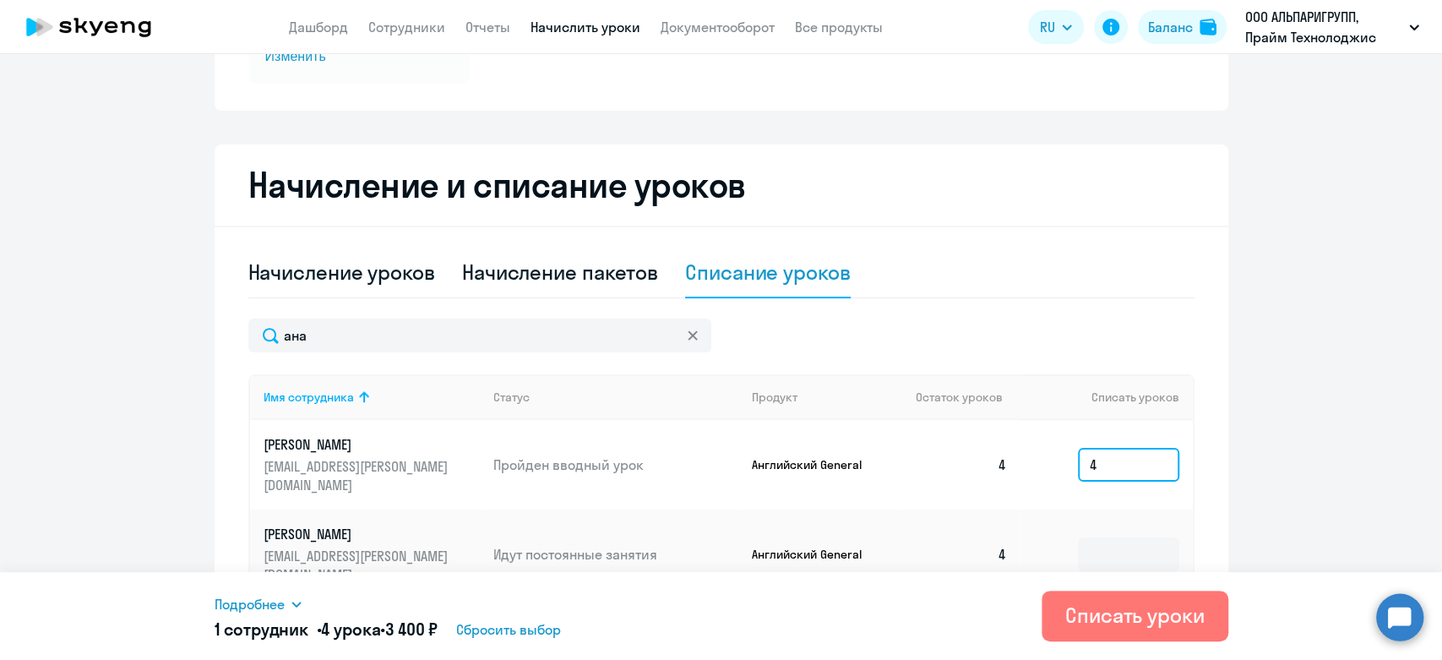
type input "4"
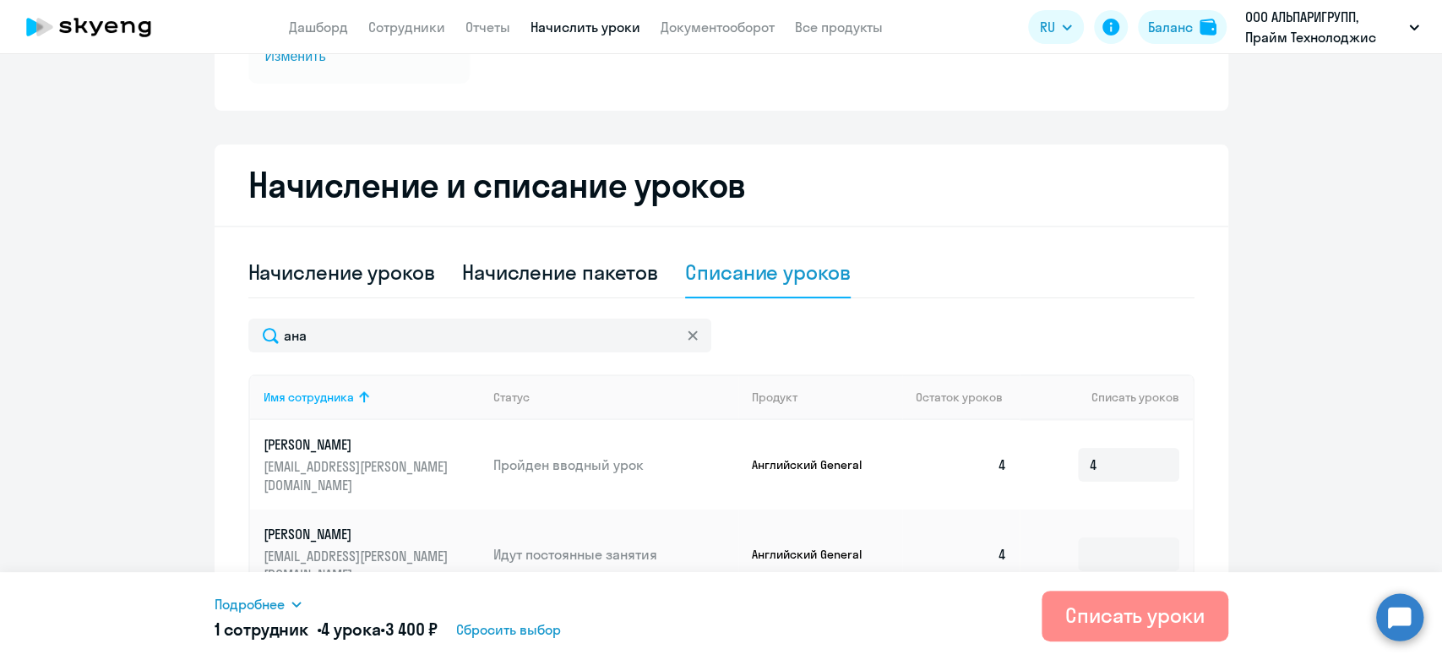
click at [1130, 607] on div "Списать уроки" at bounding box center [1134, 615] width 139 height 27
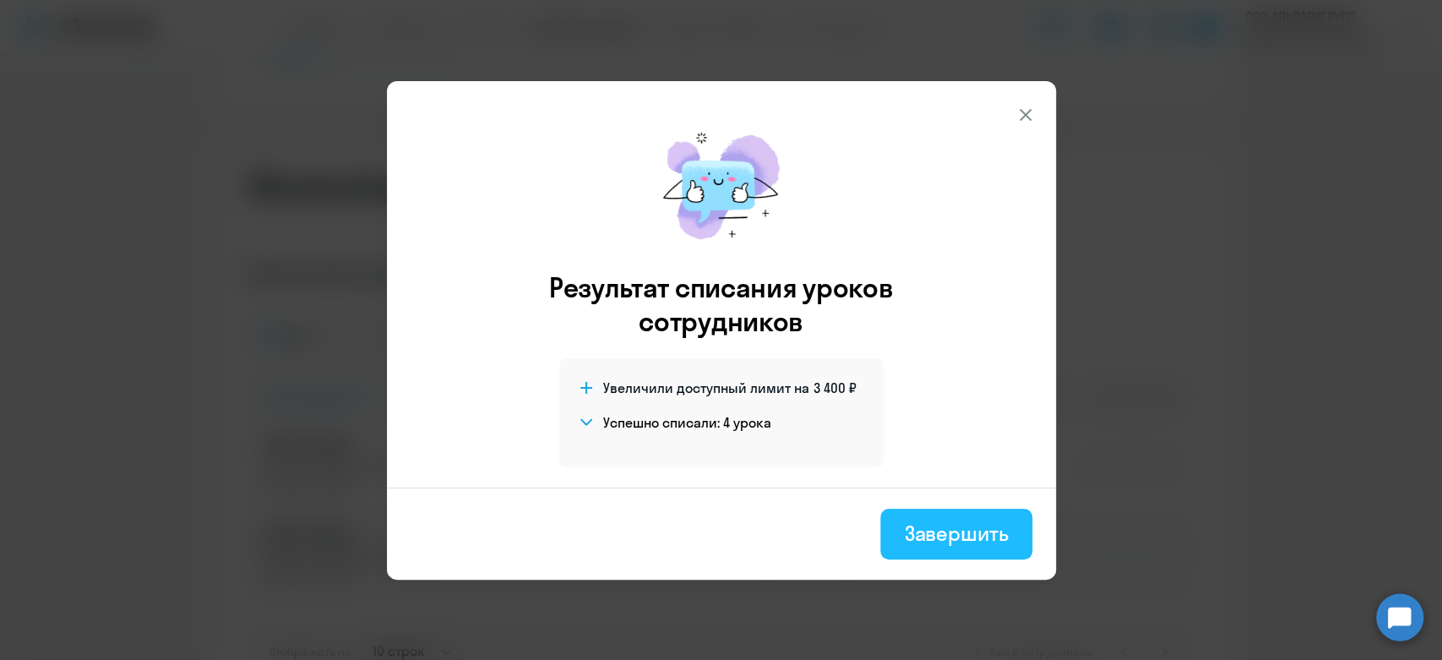
click at [957, 520] on div "Завершить" at bounding box center [956, 533] width 104 height 27
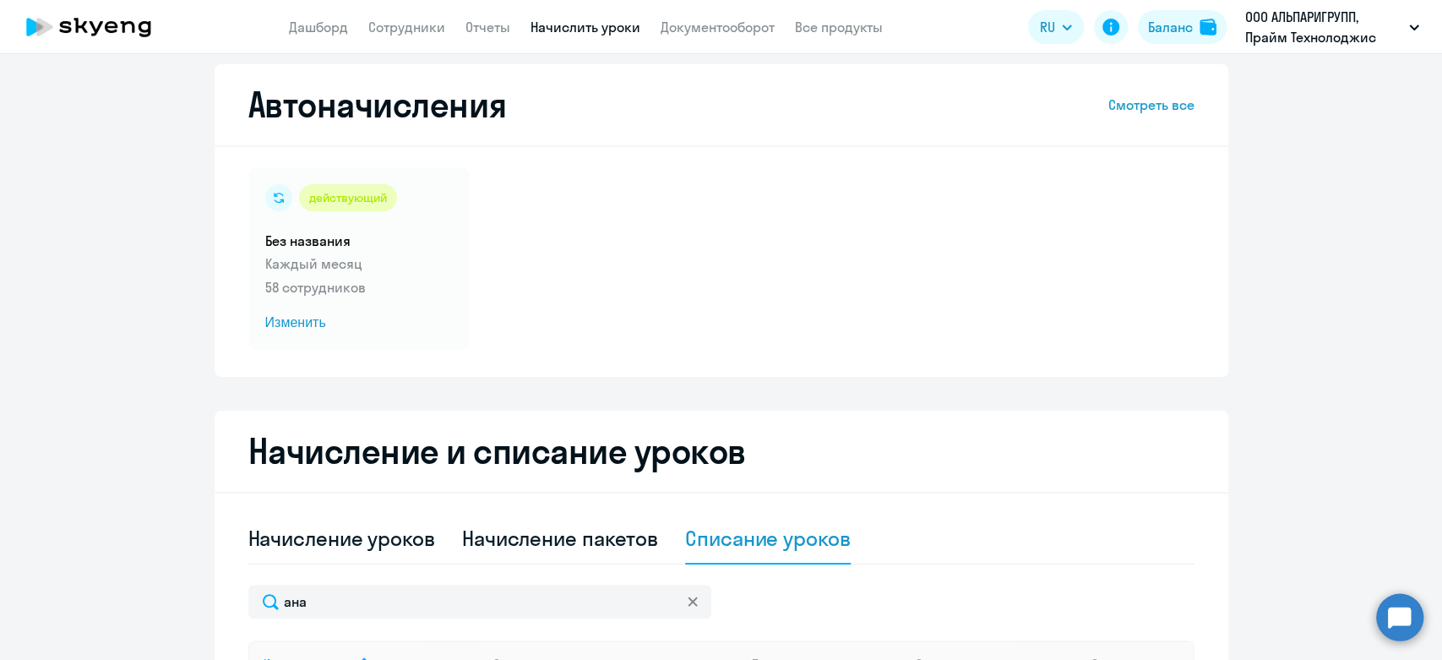
scroll to position [0, 0]
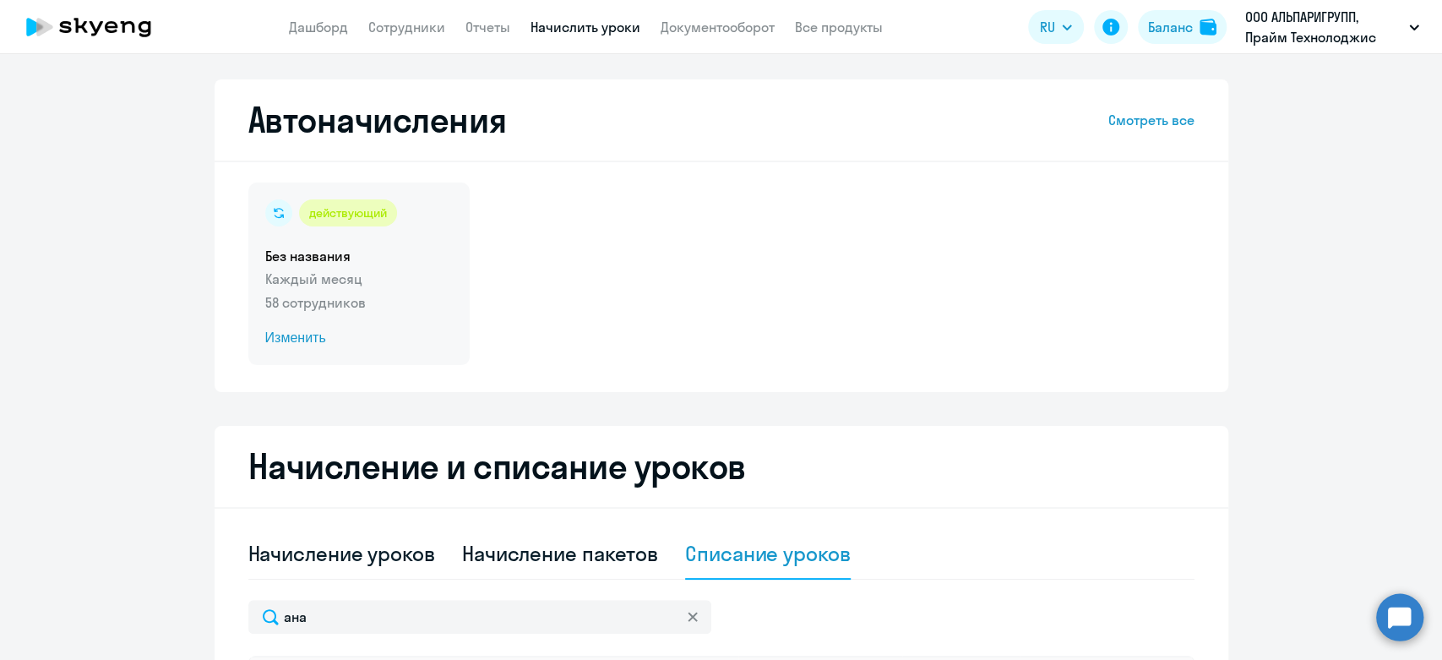
click at [396, 280] on p "Каждый месяц" at bounding box center [359, 279] width 188 height 20
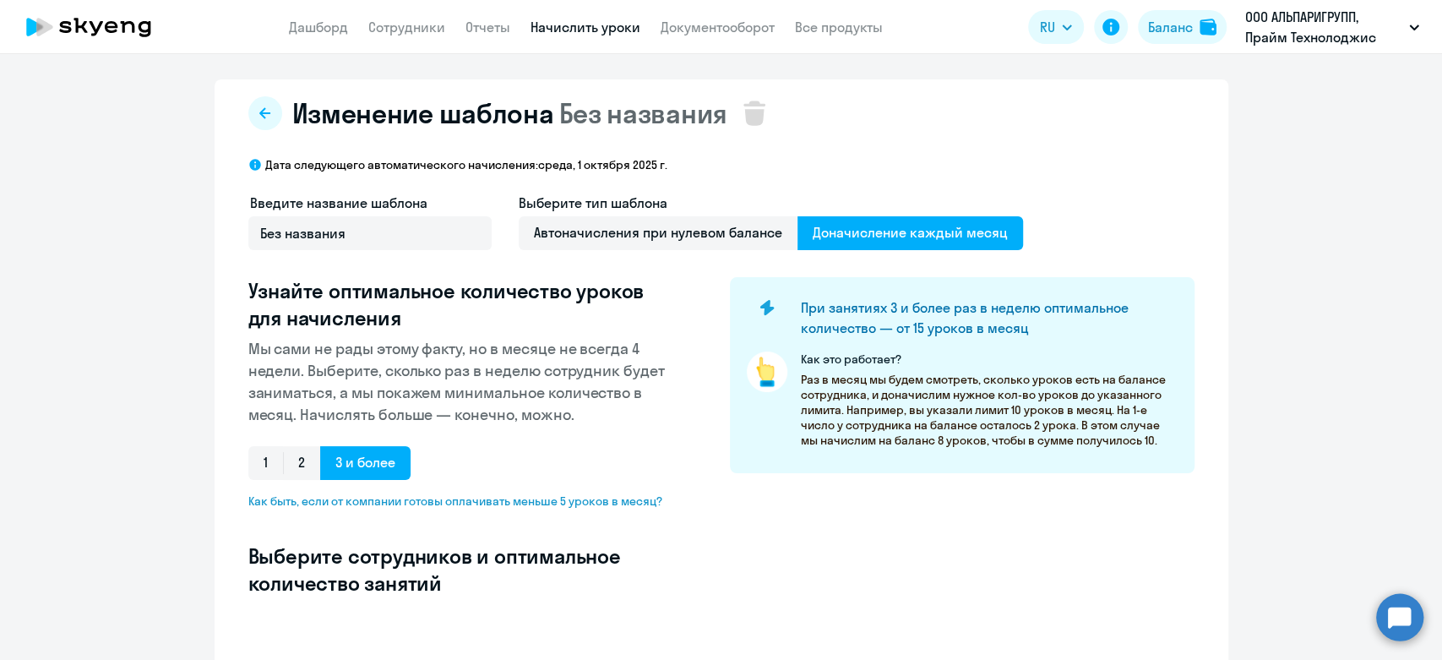
select select "10"
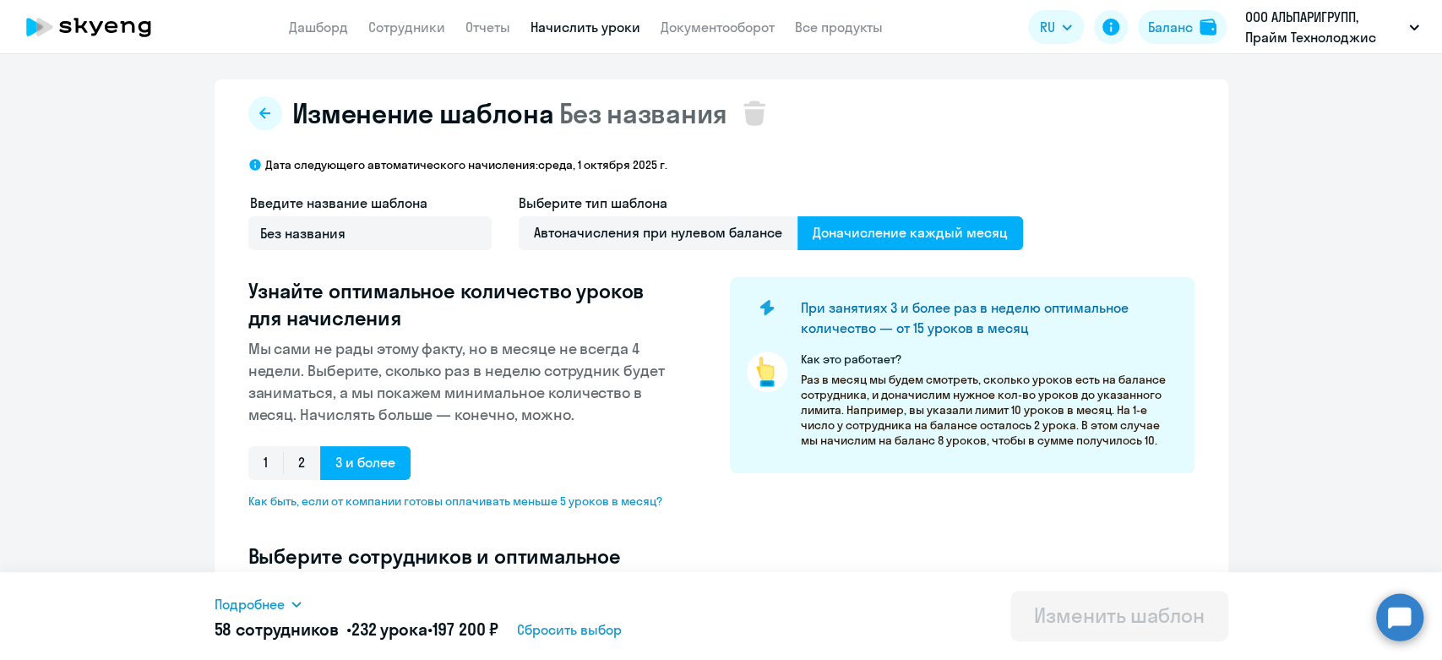
scroll to position [469, 0]
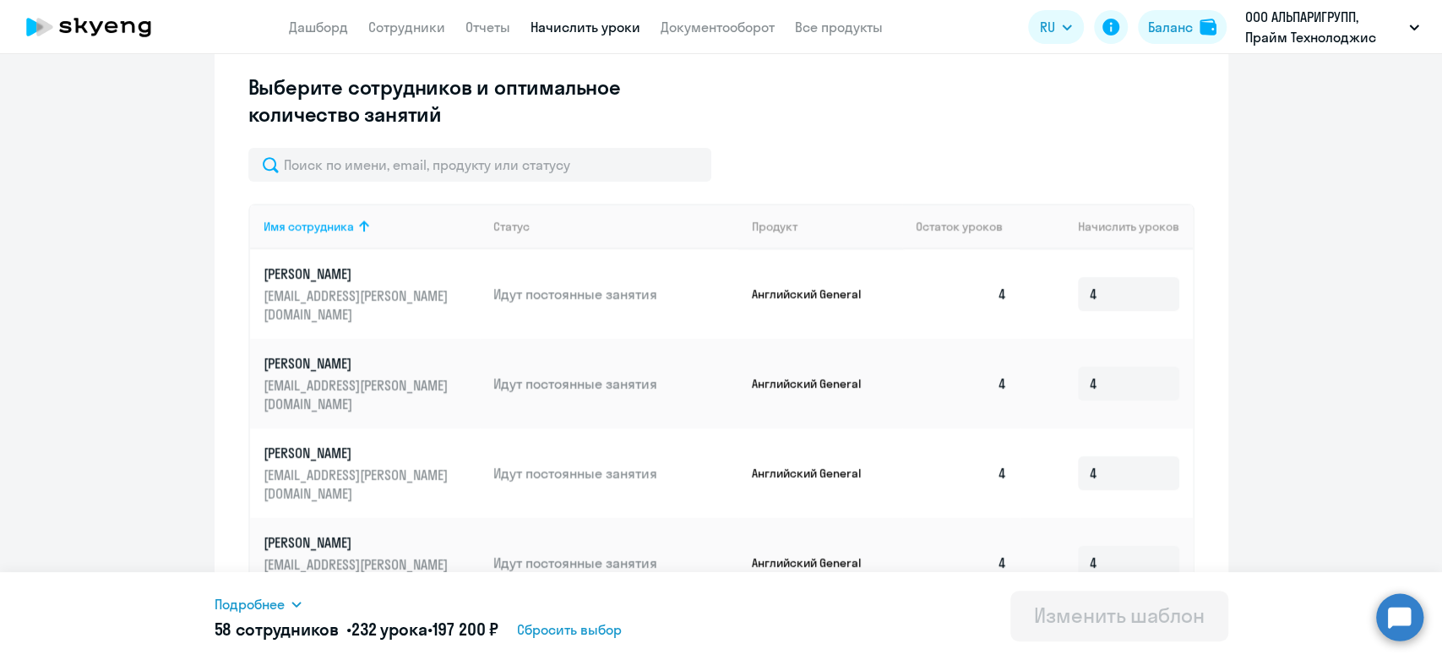
click at [384, 188] on div "Имя сотрудника Статус Продукт Остаток уроков [PERSON_NAME] уроков [PERSON_NAME]…" at bounding box center [721, 585] width 946 height 874
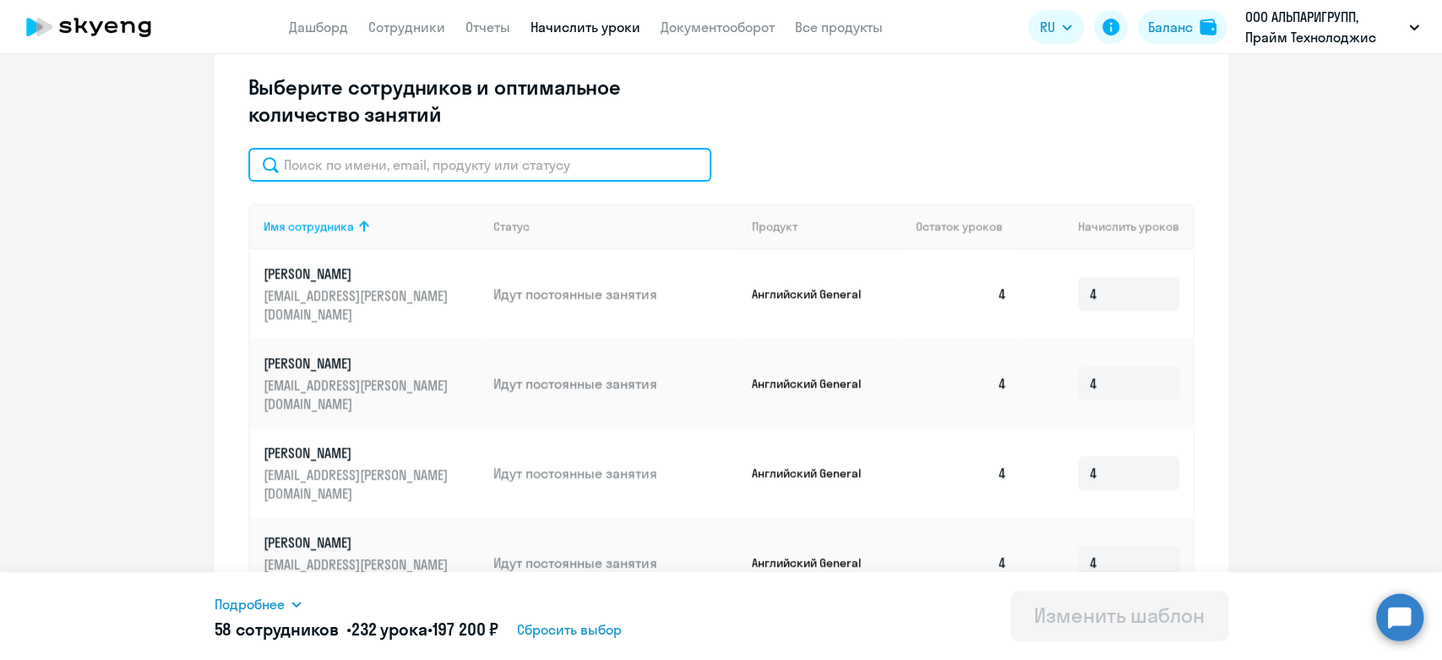
click at [384, 166] on input "text" at bounding box center [479, 165] width 463 height 34
type input "е"
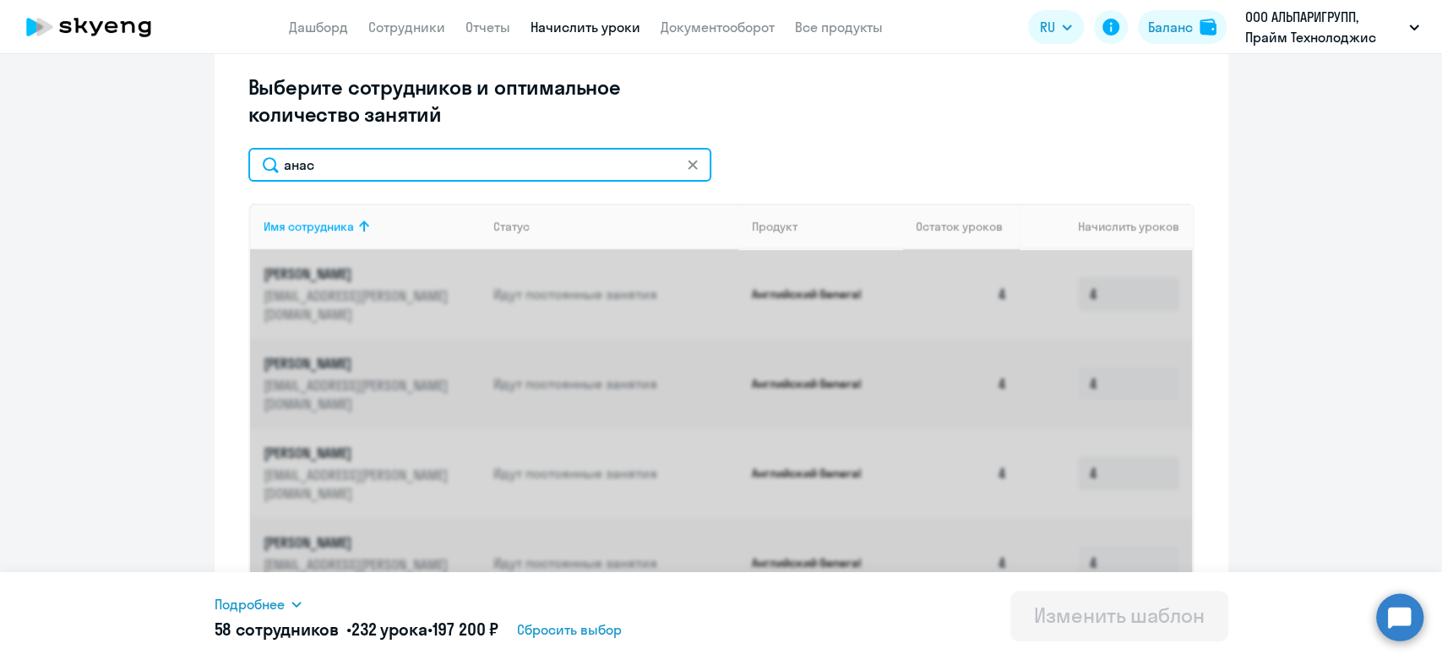
scroll to position [407, 0]
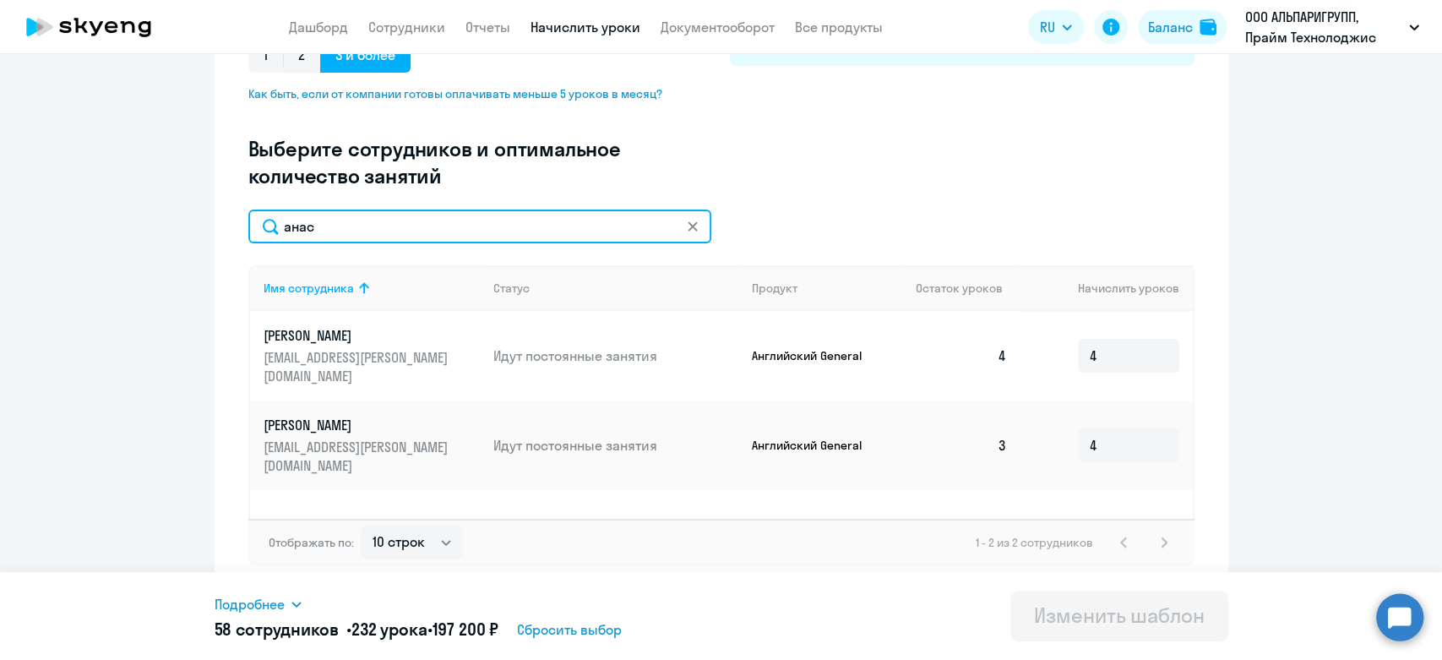
type input "анас"
